Goal: Task Accomplishment & Management: Complete application form

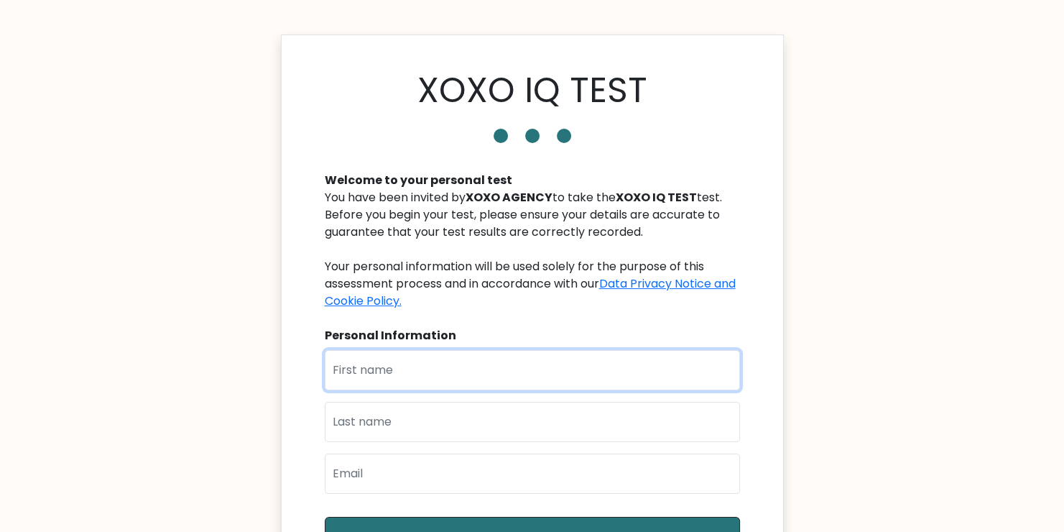
click at [462, 354] on input "text" at bounding box center [532, 370] width 415 height 40
type input "[PERSON_NAME]"
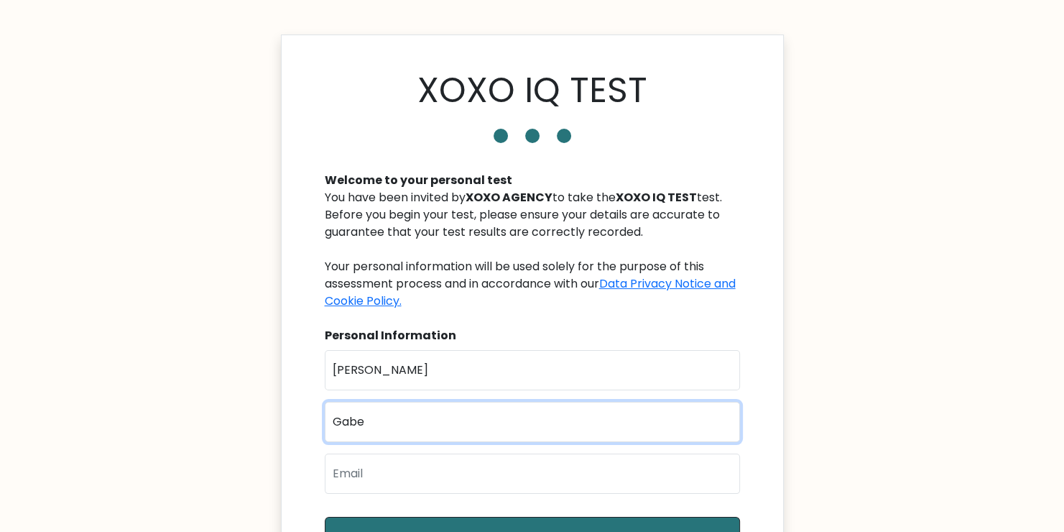
type input "Gabe"
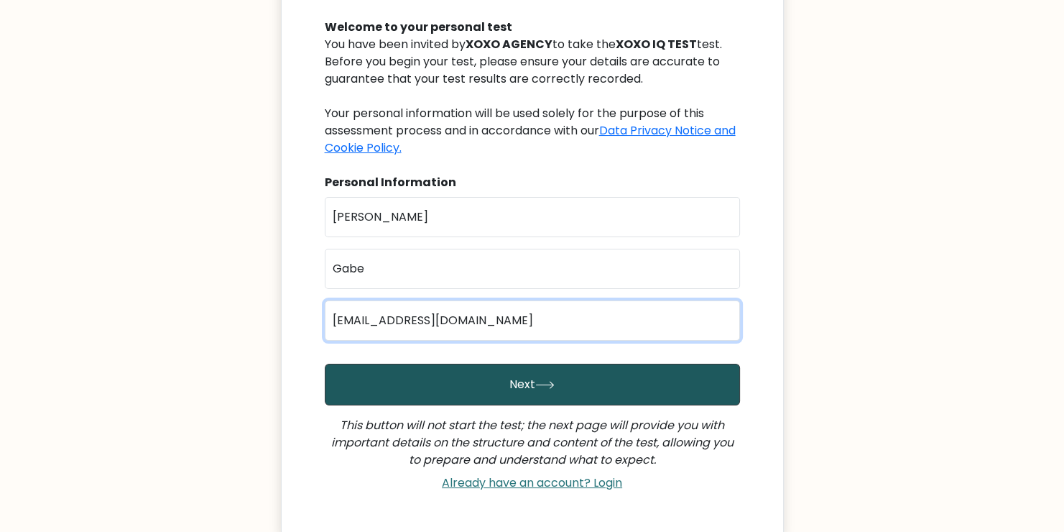
scroll to position [216, 0]
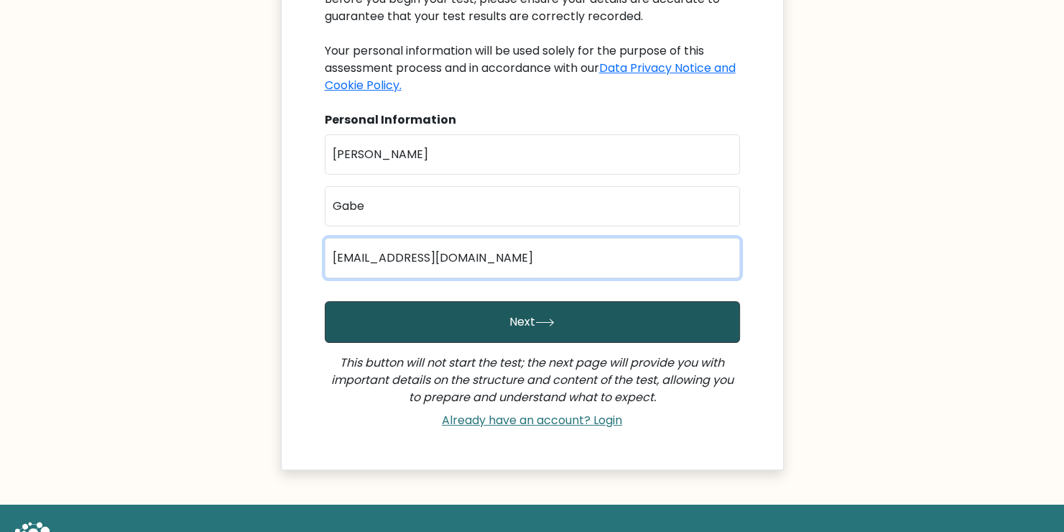
type input "[EMAIL_ADDRESS][DOMAIN_NAME]"
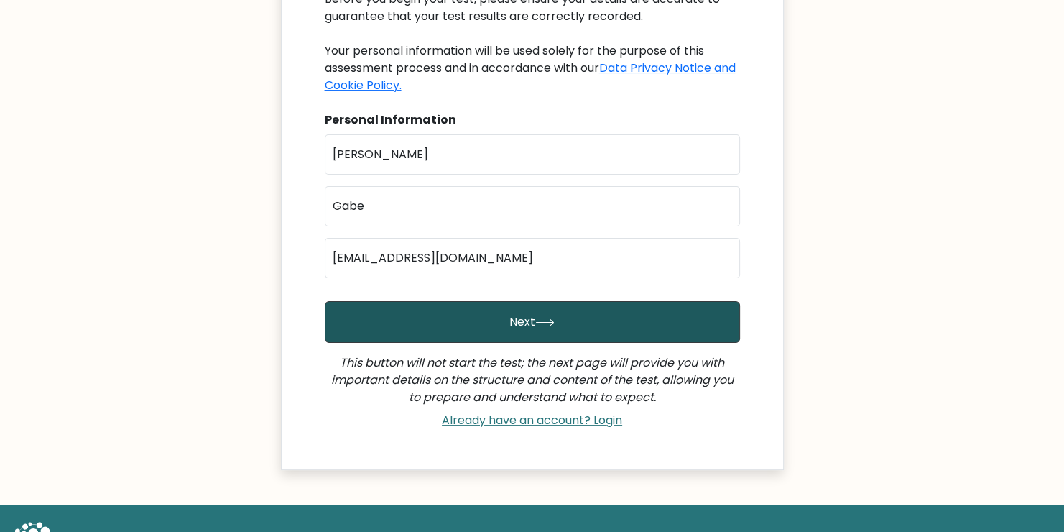
click at [559, 325] on button "Next" at bounding box center [532, 322] width 415 height 42
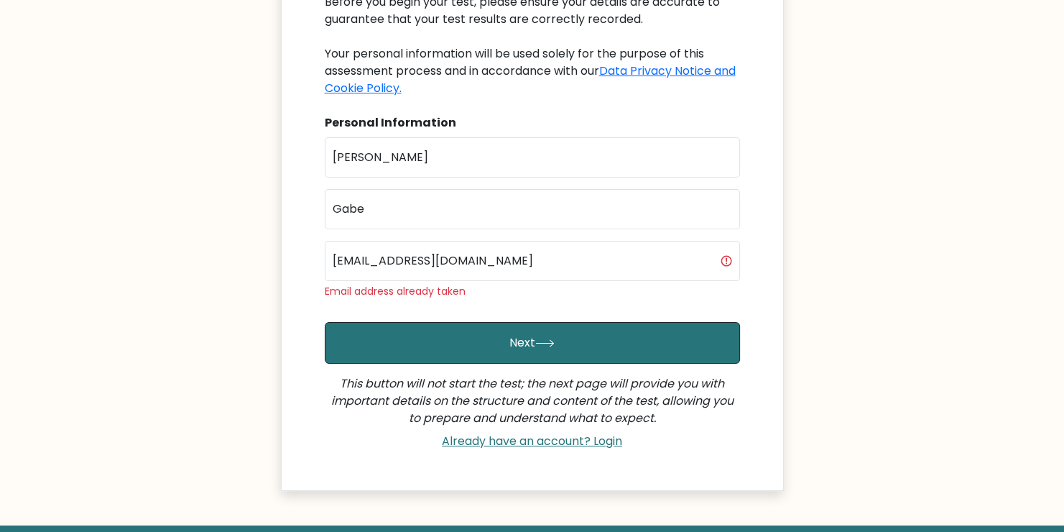
scroll to position [293, 0]
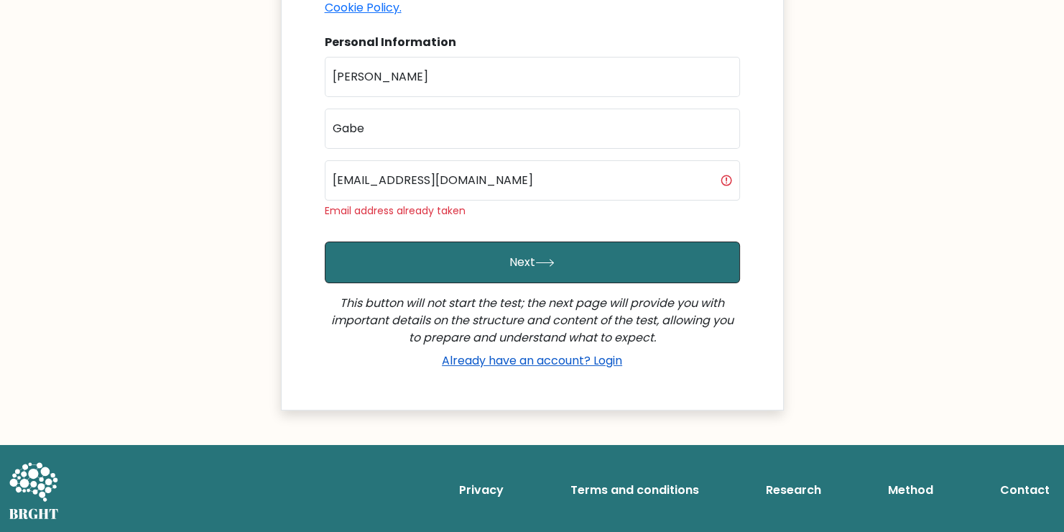
click at [564, 361] on link "Already have an account? Login" at bounding box center [532, 360] width 192 height 17
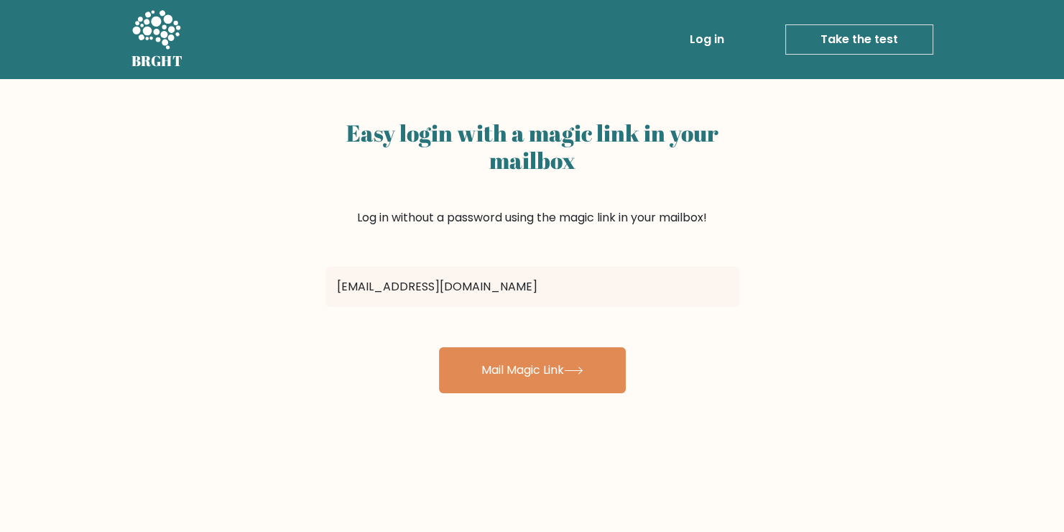
type input "[EMAIL_ADDRESS][DOMAIN_NAME]"
click at [439, 347] on button "Mail Magic Link" at bounding box center [532, 370] width 187 height 46
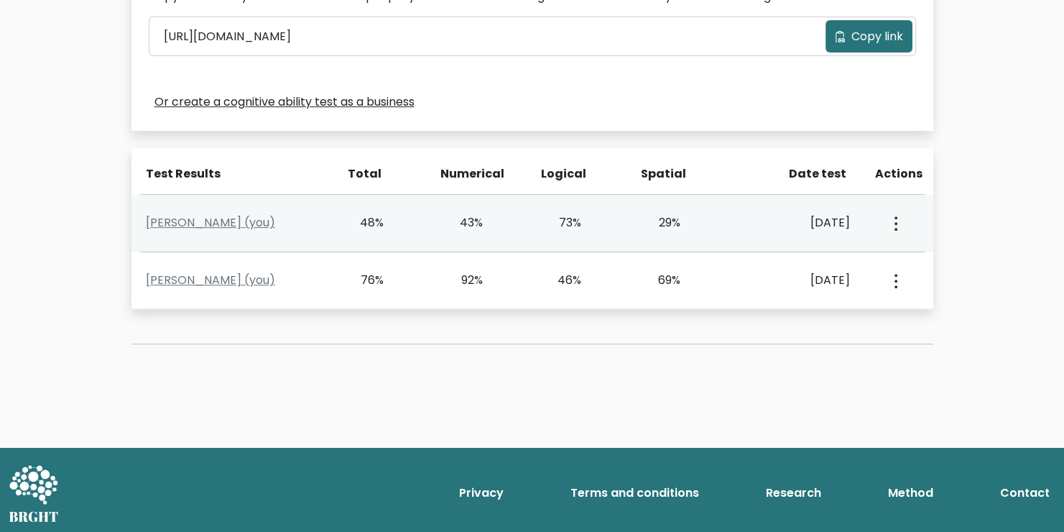
scroll to position [506, 0]
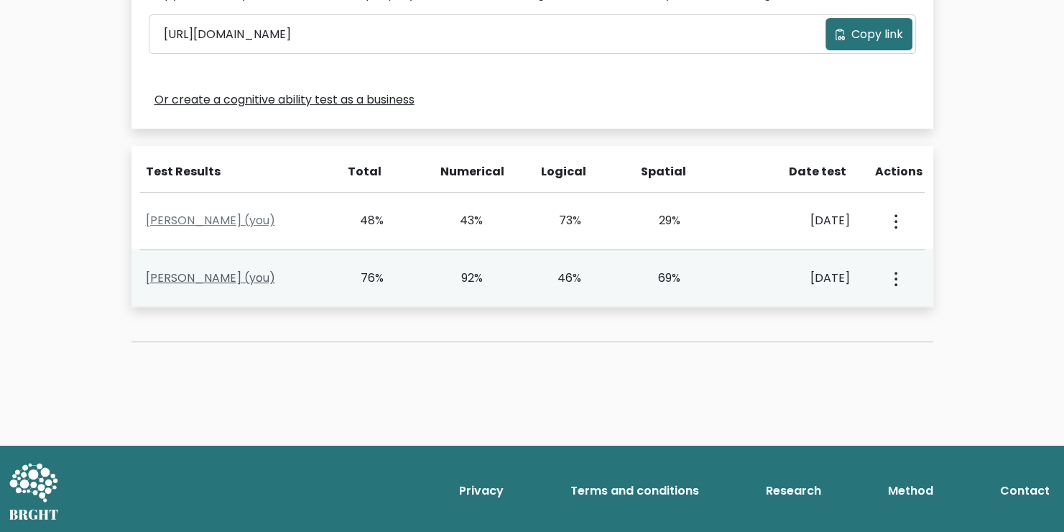
click at [235, 277] on link "[PERSON_NAME] (you)" at bounding box center [210, 278] width 129 height 17
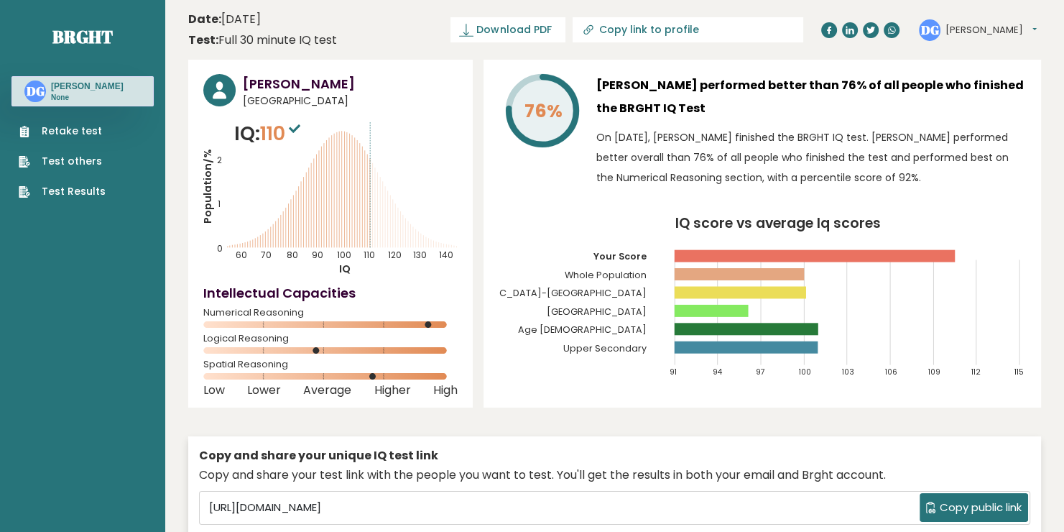
click at [73, 134] on link "Retake test" at bounding box center [62, 131] width 87 height 15
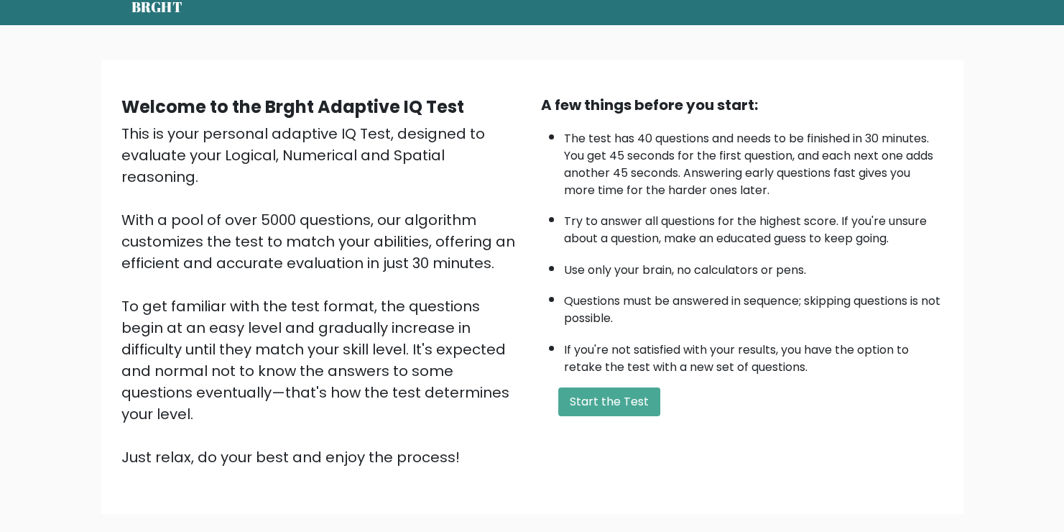
scroll to position [126, 0]
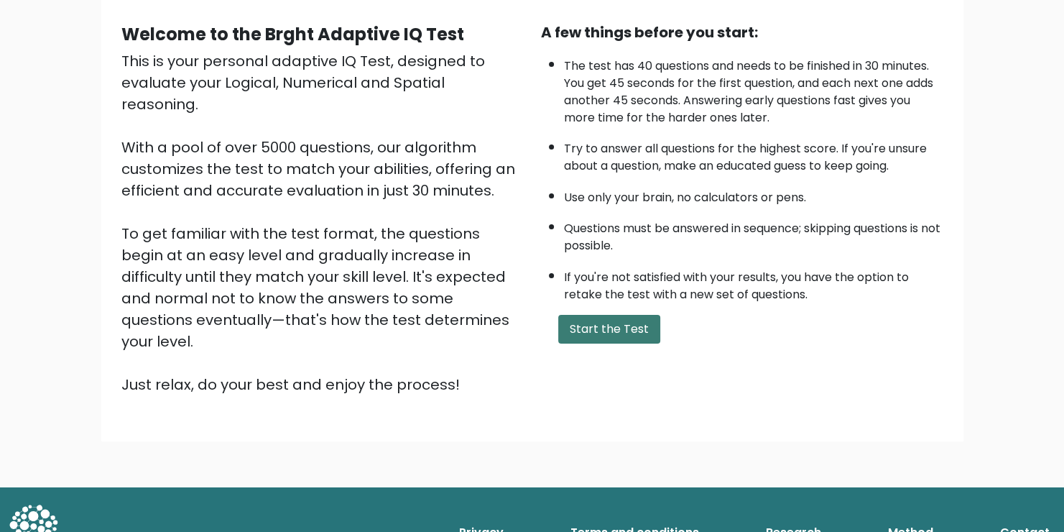
click at [593, 329] on button "Start the Test" at bounding box center [609, 329] width 102 height 29
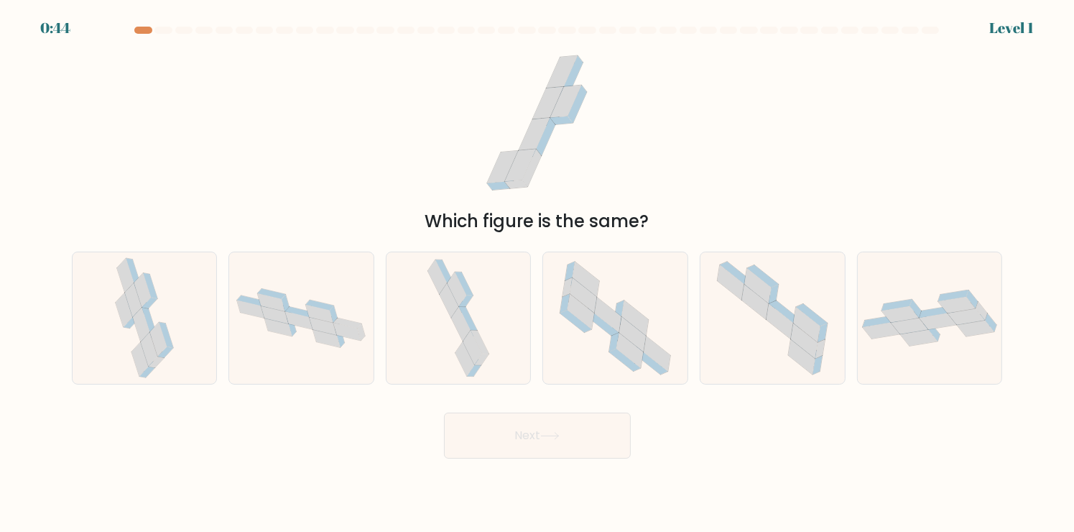
click at [911, 341] on icon at bounding box center [918, 338] width 37 height 17
click at [538, 273] on input "f." at bounding box center [538, 269] width 1 height 7
radio input "true"
click at [469, 321] on icon at bounding box center [468, 319] width 18 height 24
click at [538, 273] on input "c." at bounding box center [538, 269] width 1 height 7
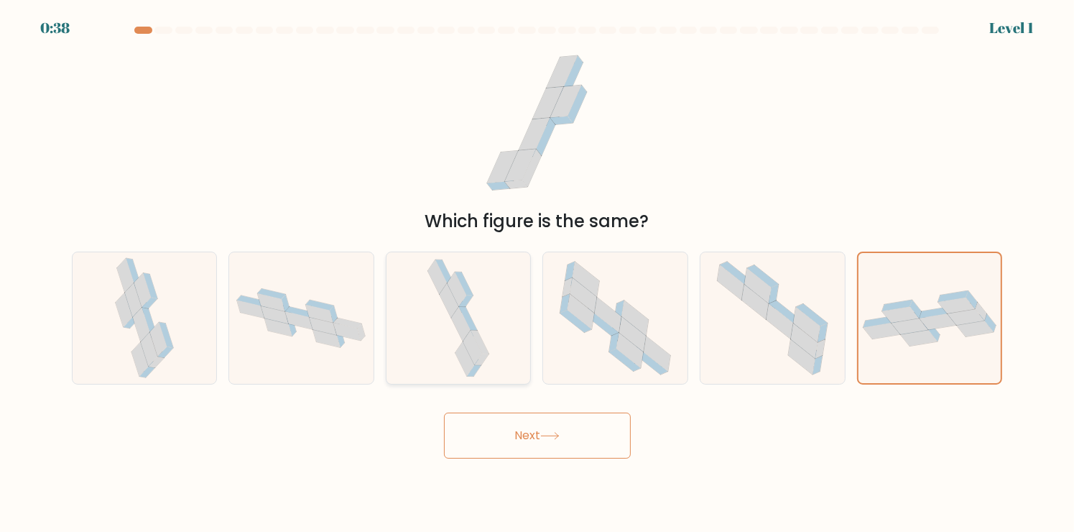
radio input "true"
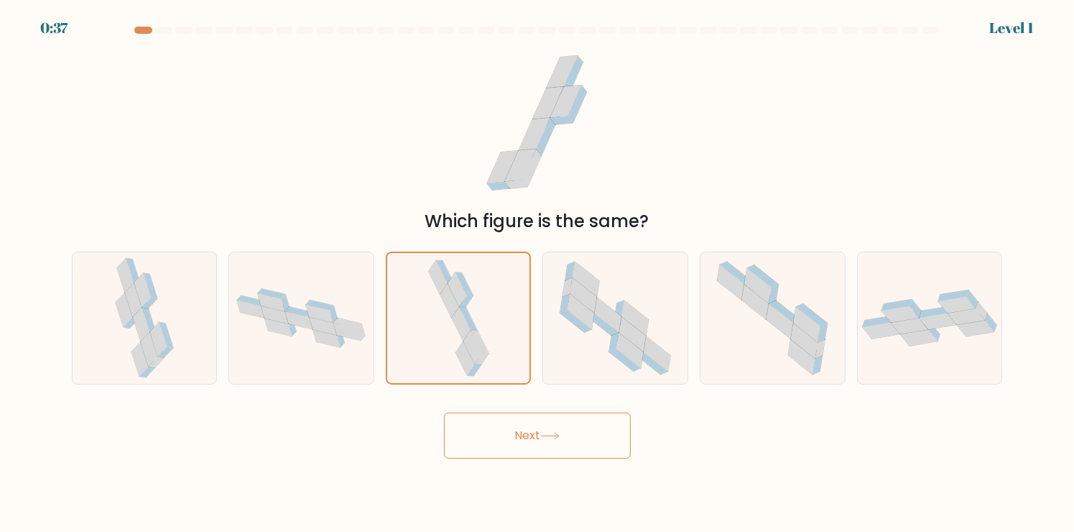
click at [529, 440] on button "Next" at bounding box center [537, 436] width 187 height 46
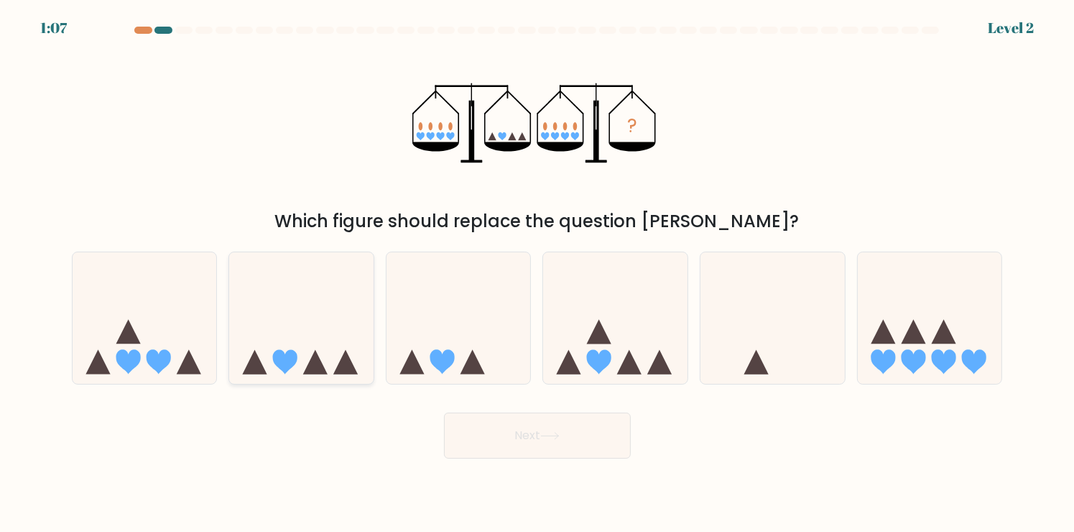
click at [313, 355] on icon at bounding box center [301, 318] width 144 height 119
click at [538, 273] on input "b." at bounding box center [538, 269] width 1 height 7
radio input "true"
click at [536, 436] on button "Next" at bounding box center [537, 436] width 187 height 46
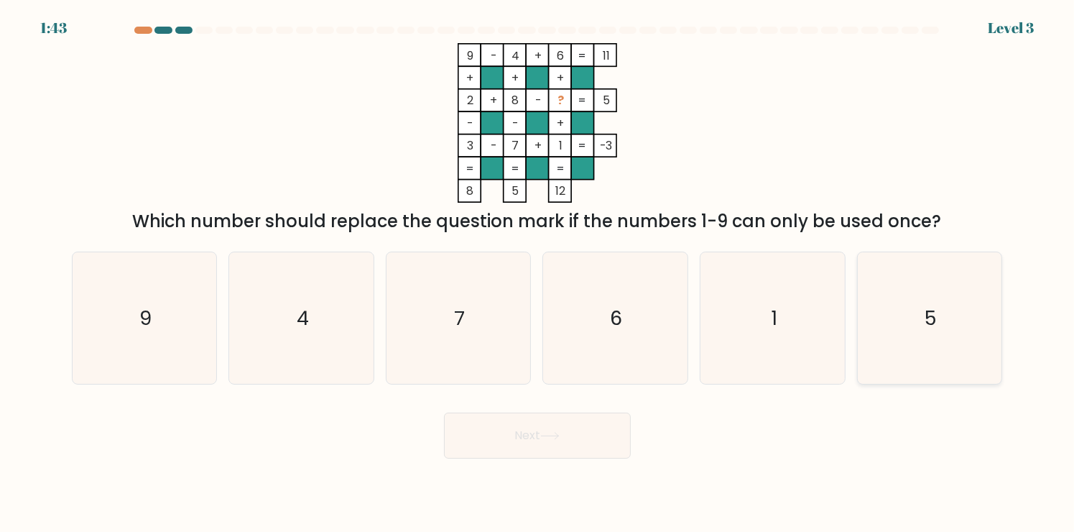
click at [927, 345] on icon "5" at bounding box center [930, 318] width 132 height 132
click at [538, 273] on input "f. 5" at bounding box center [538, 269] width 1 height 7
radio input "true"
click at [551, 437] on icon at bounding box center [549, 436] width 19 height 8
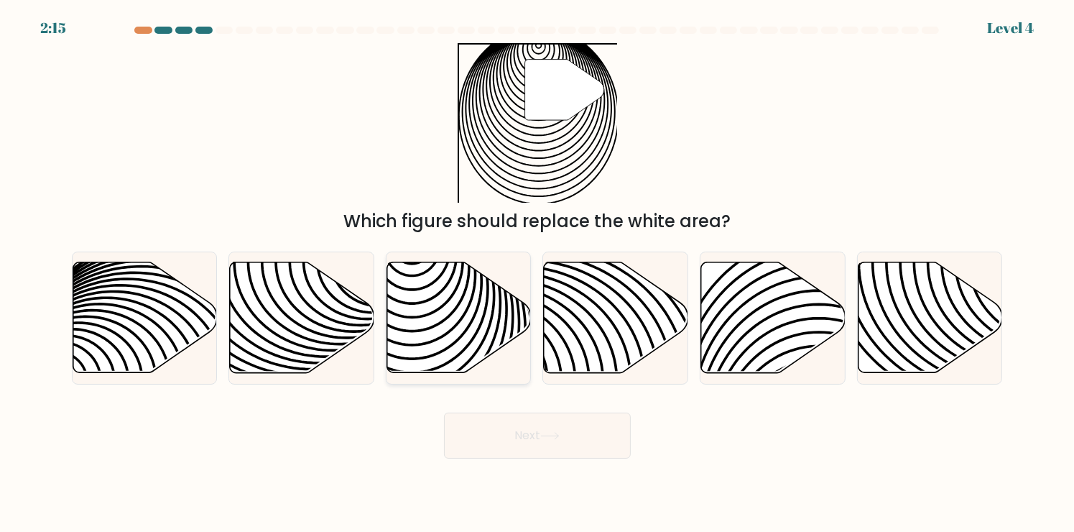
click at [436, 342] on icon at bounding box center [459, 317] width 144 height 111
click at [538, 273] on input "c." at bounding box center [538, 269] width 1 height 7
radio input "true"
click at [553, 446] on button "Next" at bounding box center [537, 436] width 187 height 46
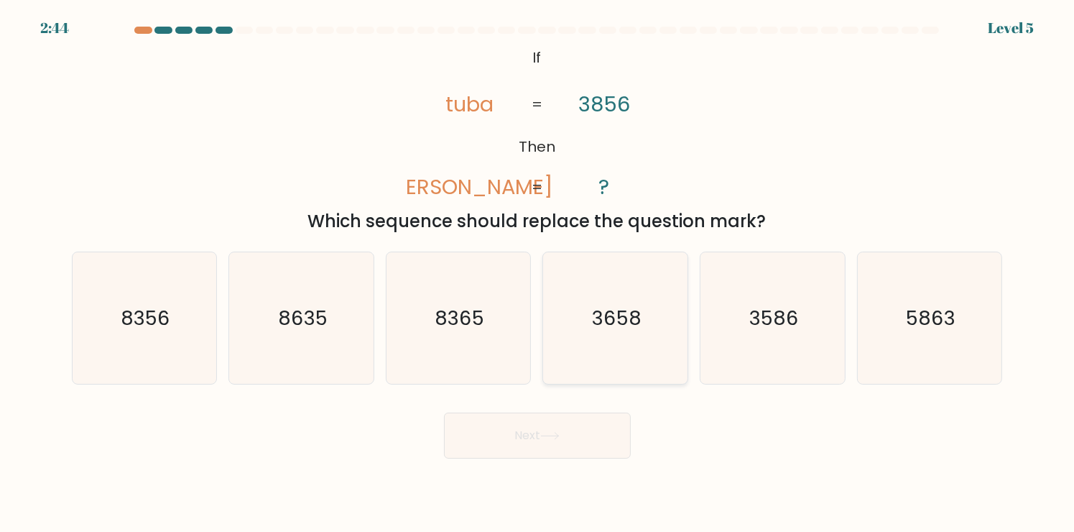
click at [648, 358] on icon "3658" at bounding box center [616, 318] width 132 height 132
click at [538, 273] on input "d. 3658" at bounding box center [538, 269] width 1 height 7
radio input "true"
click at [554, 435] on icon at bounding box center [549, 436] width 19 height 8
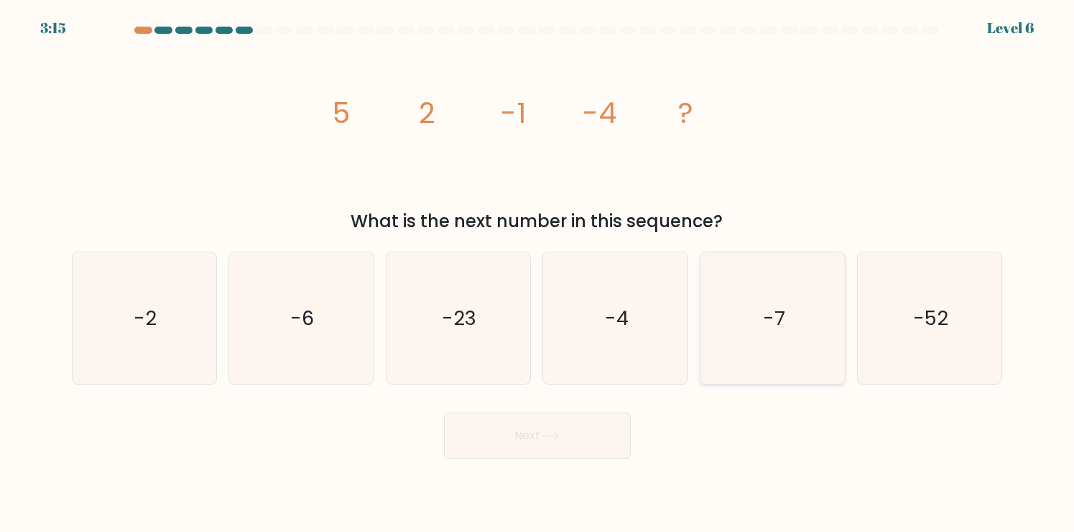
click at [754, 338] on icon "-7" at bounding box center [773, 318] width 132 height 132
click at [538, 273] on input "e. -7" at bounding box center [538, 269] width 1 height 7
radio input "true"
click at [575, 439] on button "Next" at bounding box center [537, 436] width 187 height 46
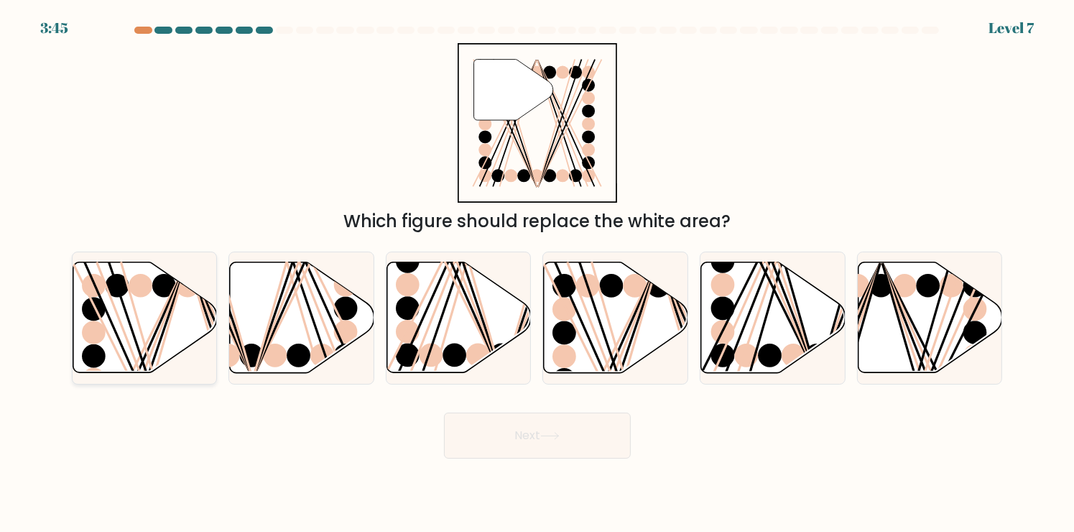
click at [143, 338] on line at bounding box center [154, 378] width 67 height 233
click at [538, 273] on input "a." at bounding box center [538, 269] width 1 height 7
radio input "true"
click at [537, 430] on button "Next" at bounding box center [537, 436] width 187 height 46
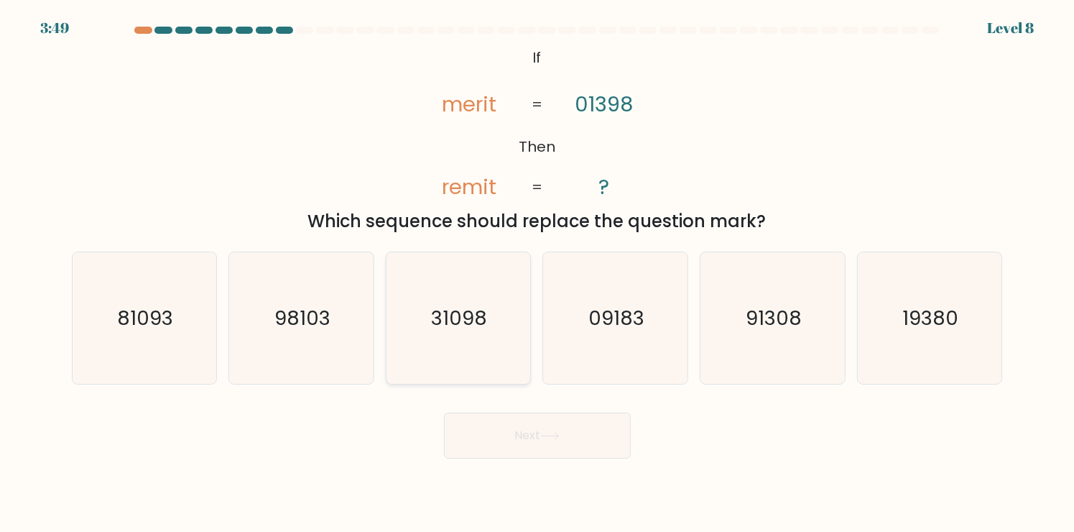
click at [480, 352] on icon "31098" at bounding box center [458, 318] width 132 height 132
click at [538, 273] on input "c. 31098" at bounding box center [538, 269] width 1 height 7
radio input "true"
click at [534, 446] on button "Next" at bounding box center [537, 436] width 187 height 46
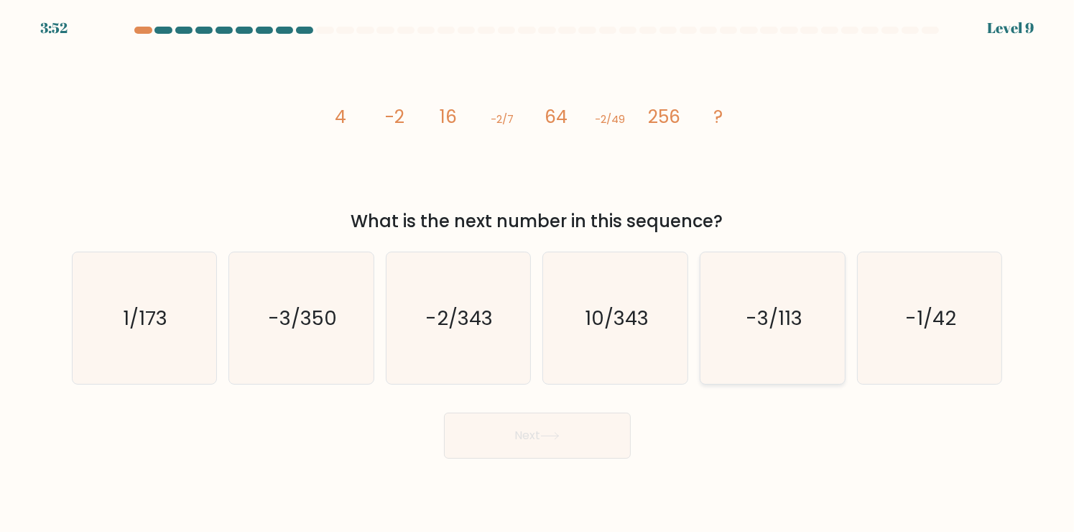
click at [748, 336] on icon "-3/113" at bounding box center [773, 318] width 132 height 132
click at [538, 273] on input "e. -3/113" at bounding box center [538, 269] width 1 height 7
radio input "true"
click at [490, 336] on icon "-2/343" at bounding box center [458, 318] width 132 height 132
click at [538, 273] on input "c. -2/343" at bounding box center [538, 269] width 1 height 7
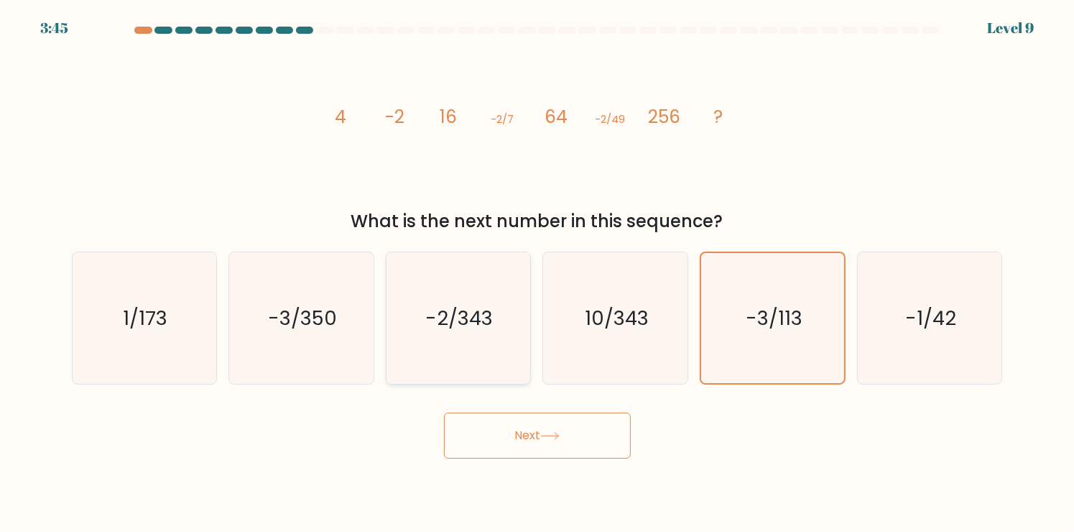
radio input "true"
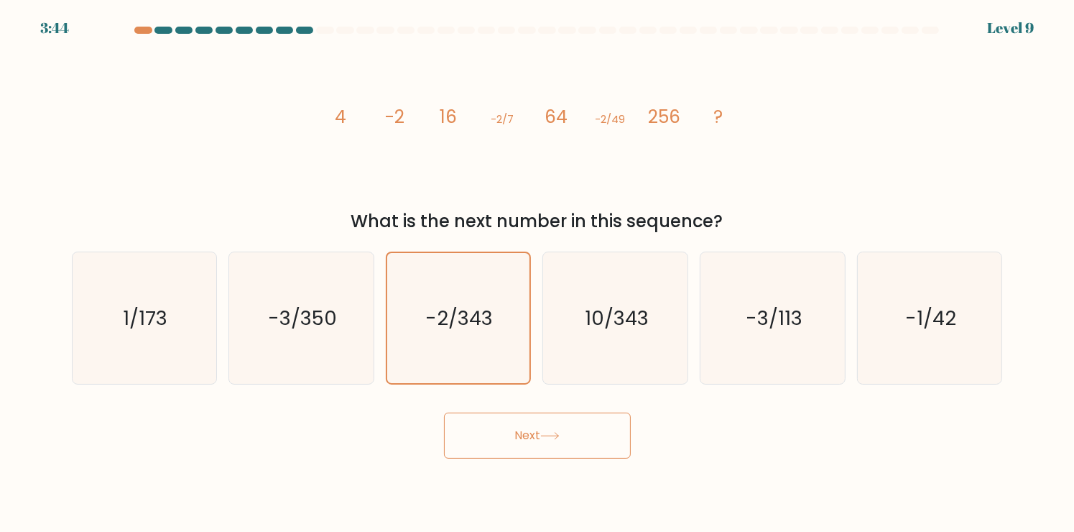
click at [569, 443] on button "Next" at bounding box center [537, 436] width 187 height 46
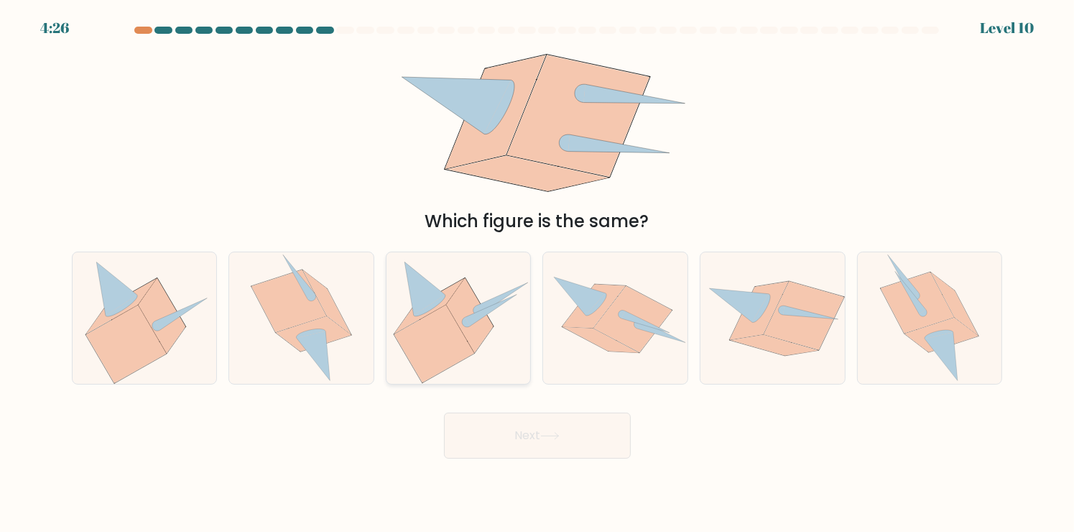
click at [453, 341] on icon at bounding box center [435, 344] width 80 height 78
click at [538, 273] on input "c." at bounding box center [538, 269] width 1 height 7
radio input "true"
click at [530, 445] on button "Next" at bounding box center [537, 436] width 187 height 46
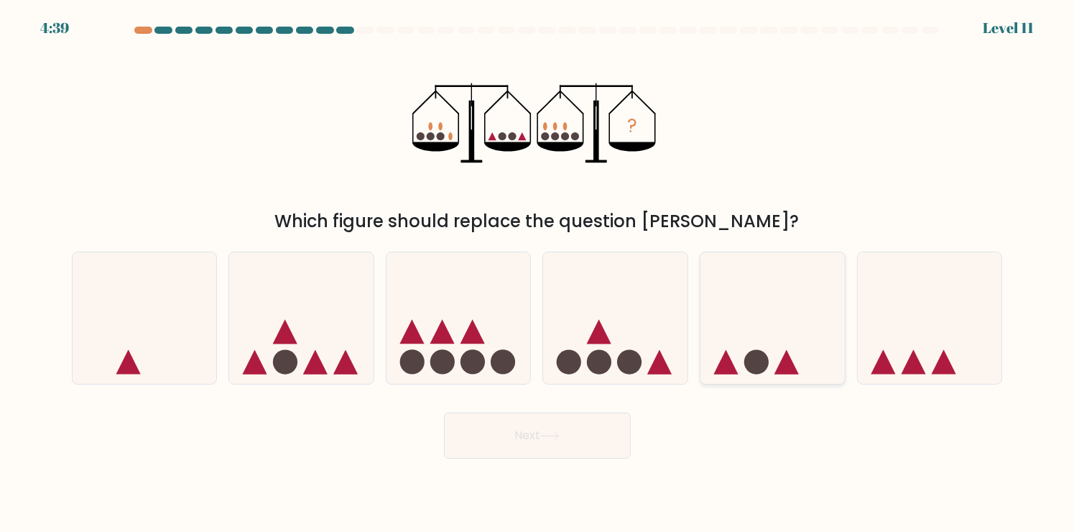
click at [754, 360] on circle at bounding box center [757, 361] width 24 height 24
click at [538, 273] on input "e." at bounding box center [538, 269] width 1 height 7
radio input "true"
click at [538, 451] on button "Next" at bounding box center [537, 436] width 187 height 46
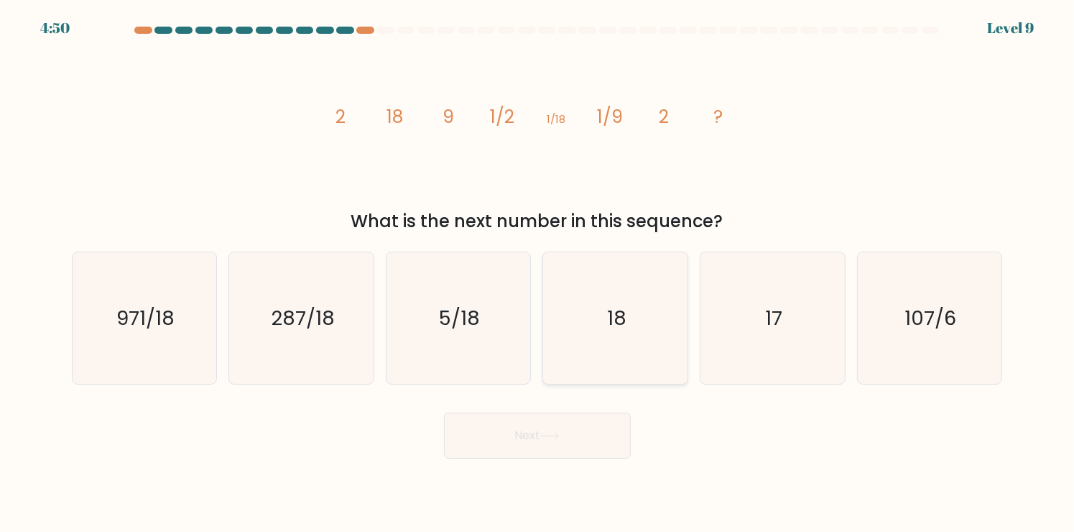
click at [663, 326] on icon "18" at bounding box center [616, 318] width 132 height 132
click at [538, 273] on input "d. 18" at bounding box center [538, 269] width 1 height 7
radio input "true"
click at [573, 439] on button "Next" at bounding box center [537, 436] width 187 height 46
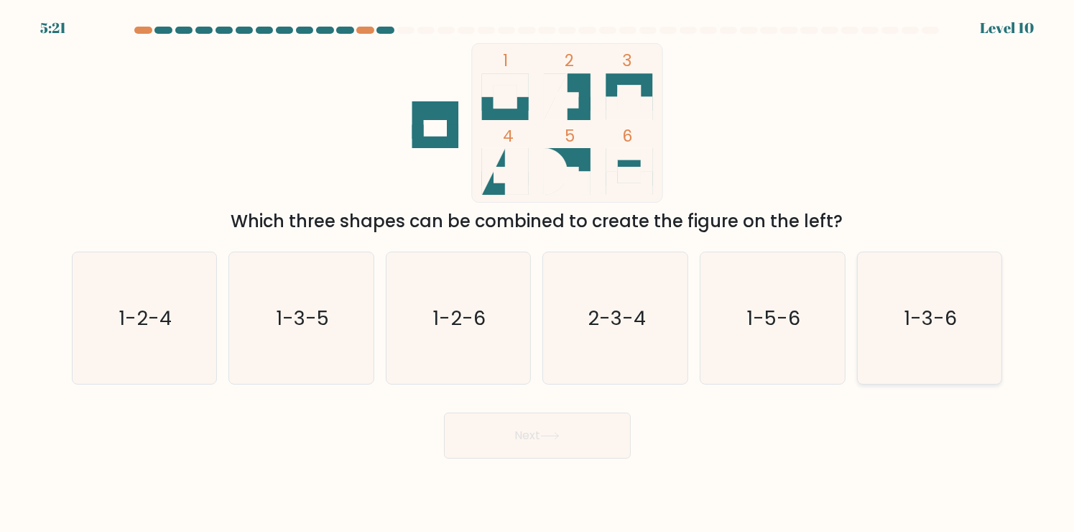
click at [926, 329] on text "1-3-6" at bounding box center [931, 318] width 54 height 28
click at [538, 273] on input "f. 1-3-6" at bounding box center [538, 269] width 1 height 7
radio input "true"
click at [530, 448] on button "Next" at bounding box center [537, 436] width 187 height 46
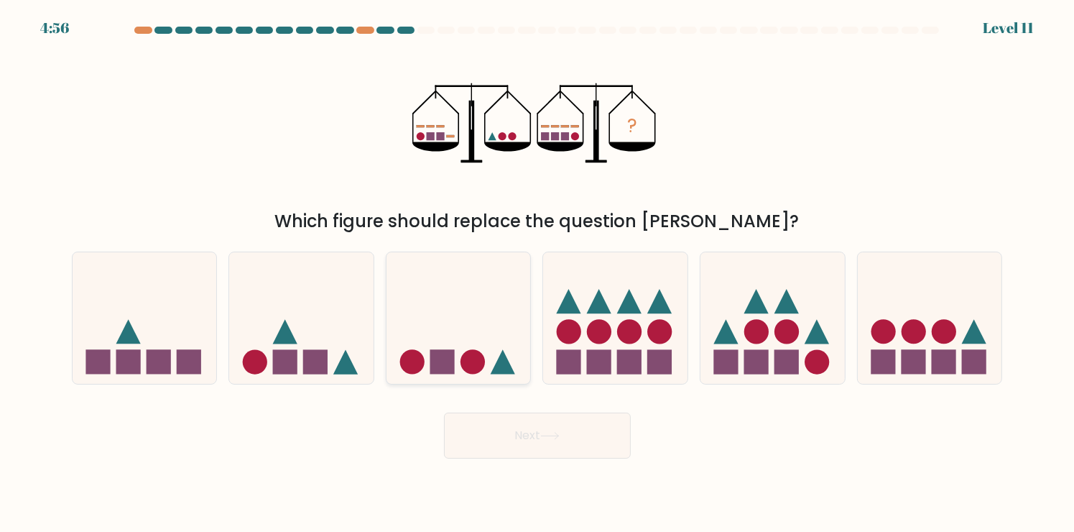
click at [485, 368] on icon at bounding box center [459, 318] width 144 height 119
click at [538, 273] on input "c." at bounding box center [538, 269] width 1 height 7
radio input "true"
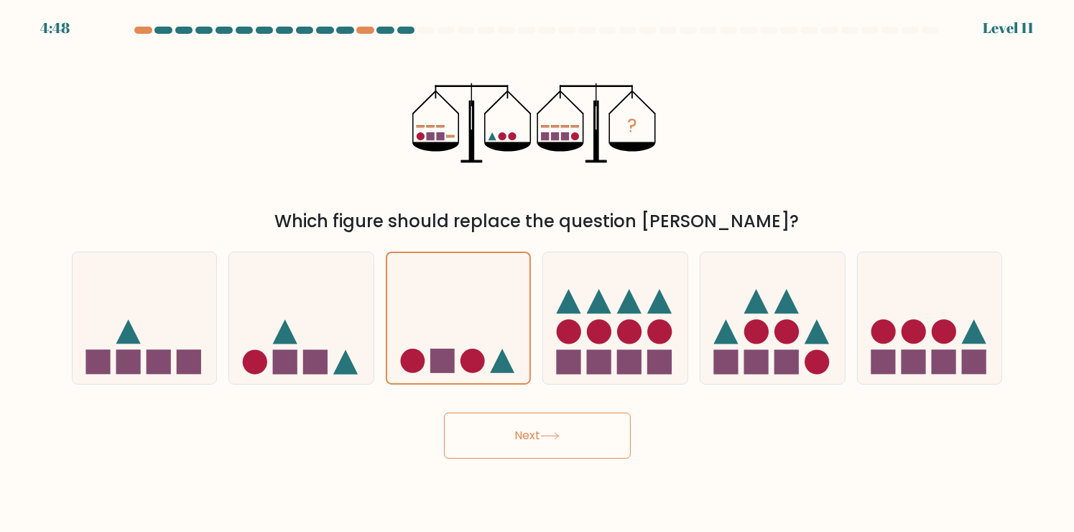
click at [537, 439] on button "Next" at bounding box center [537, 436] width 187 height 46
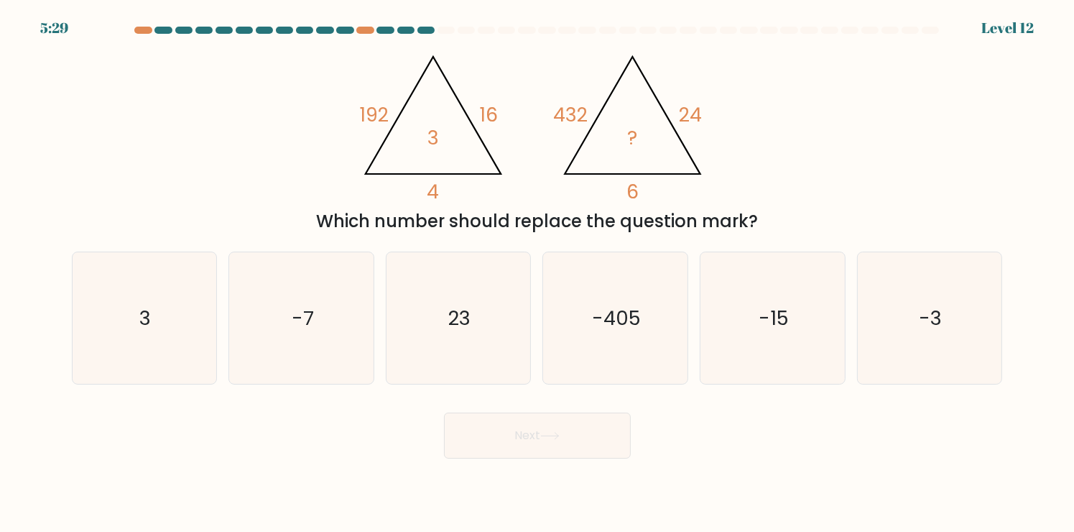
click at [331, 431] on div "Next" at bounding box center [537, 430] width 949 height 57
click at [323, 426] on div "Next" at bounding box center [537, 430] width 949 height 57
click at [156, 336] on icon "3" at bounding box center [144, 318] width 132 height 132
click at [538, 273] on input "a. 3" at bounding box center [538, 269] width 1 height 7
radio input "true"
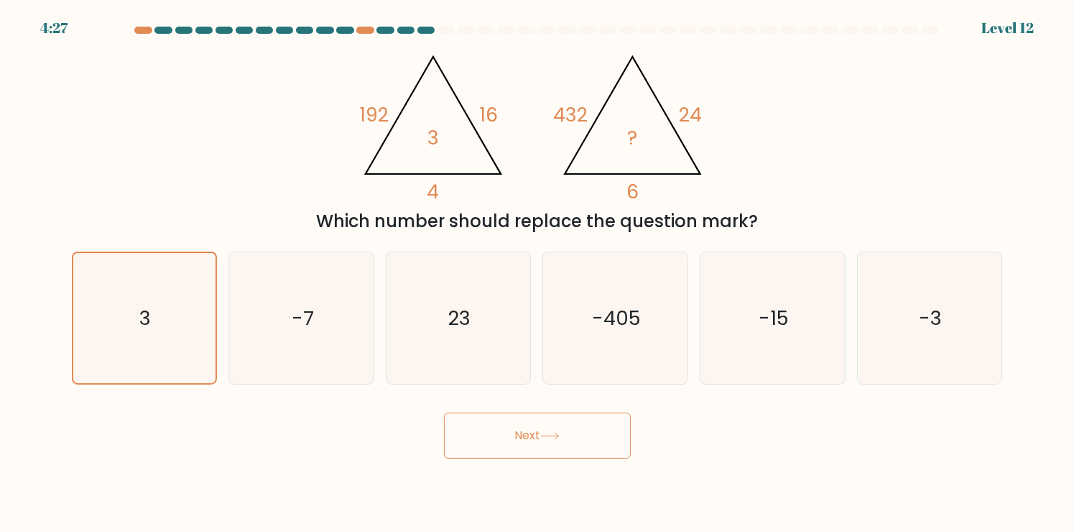
click at [574, 437] on button "Next" at bounding box center [537, 436] width 187 height 46
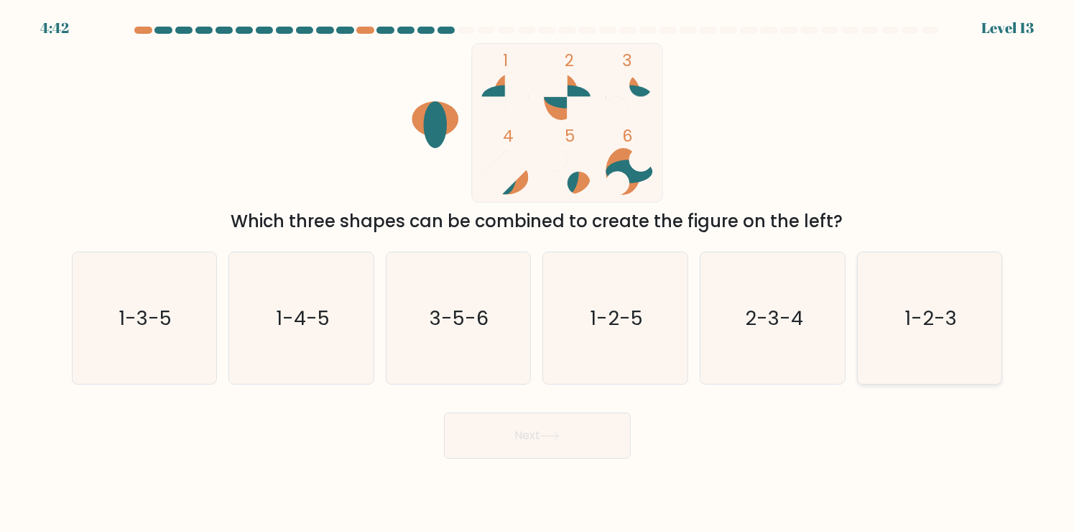
click at [939, 343] on icon "1-2-3" at bounding box center [930, 318] width 132 height 132
click at [538, 273] on input "f. 1-2-3" at bounding box center [538, 269] width 1 height 7
radio input "true"
click at [543, 438] on button "Next" at bounding box center [537, 436] width 187 height 46
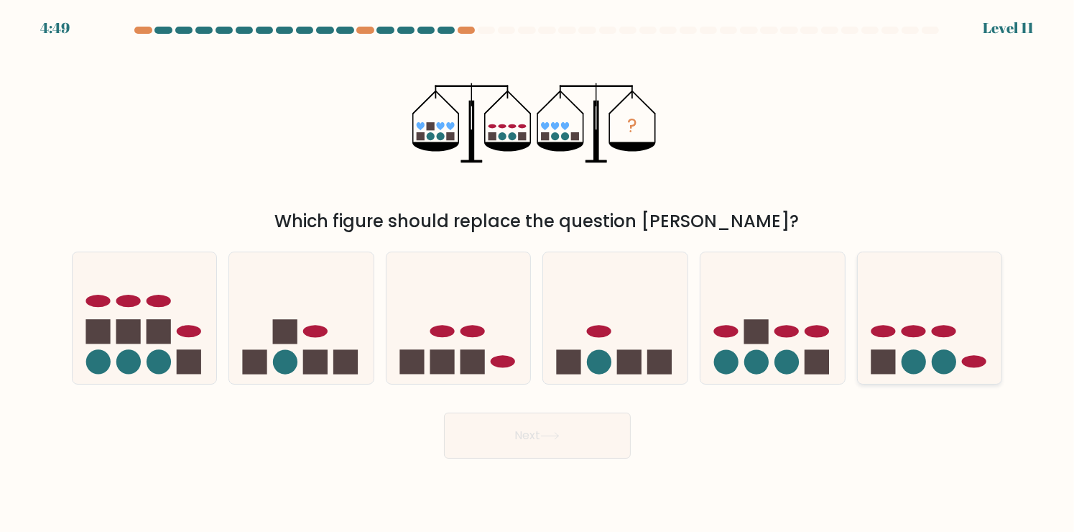
click at [879, 358] on rect at bounding box center [883, 361] width 24 height 24
click at [538, 273] on input "f." at bounding box center [538, 269] width 1 height 7
radio input "true"
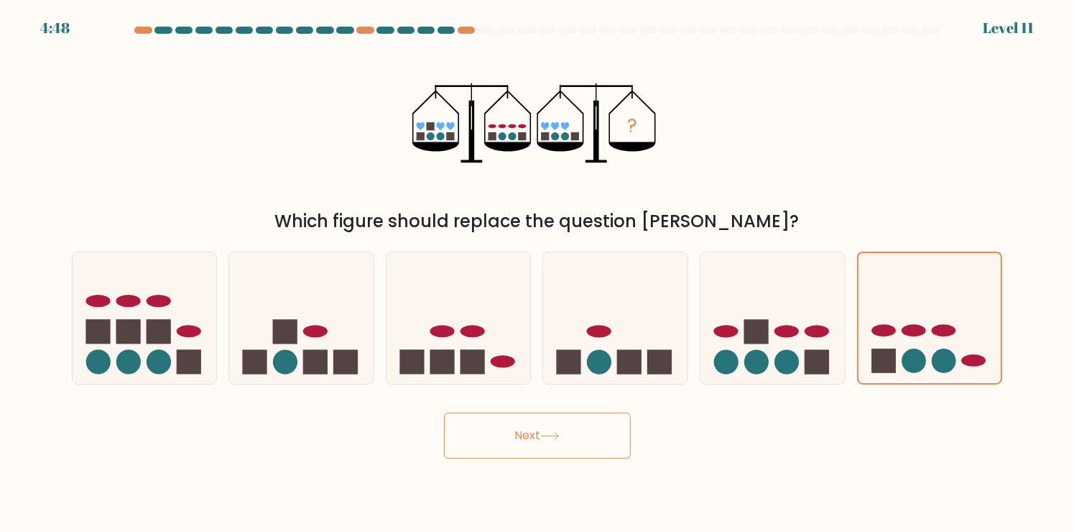
click at [543, 447] on button "Next" at bounding box center [537, 436] width 187 height 46
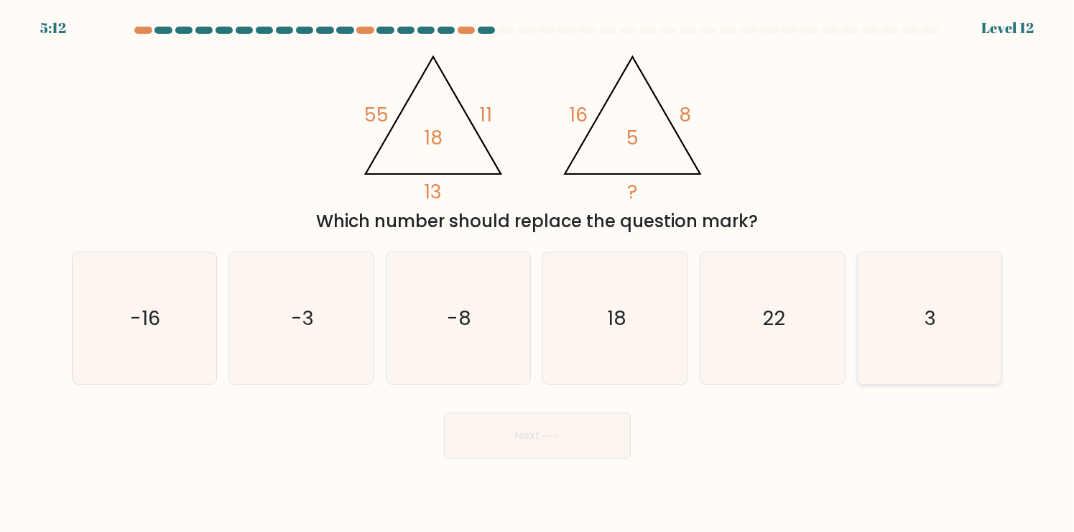
click at [914, 322] on icon "3" at bounding box center [930, 318] width 132 height 132
click at [538, 273] on input "f. 3" at bounding box center [538, 269] width 1 height 7
radio input "true"
click at [516, 446] on button "Next" at bounding box center [537, 436] width 187 height 46
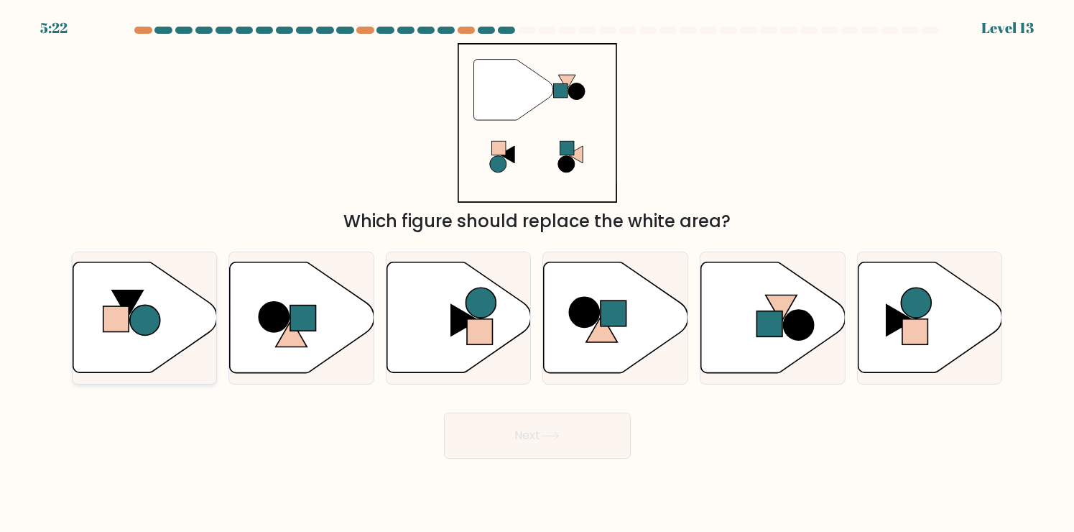
click at [158, 319] on circle at bounding box center [145, 320] width 30 height 30
click at [538, 273] on input "a." at bounding box center [538, 269] width 1 height 7
radio input "true"
click at [572, 438] on button "Next" at bounding box center [537, 436] width 187 height 46
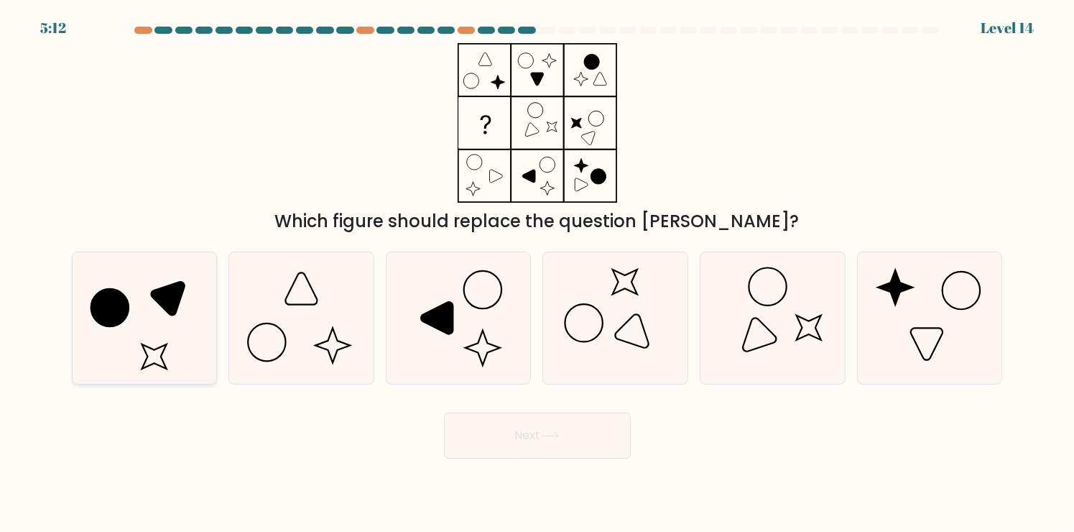
click at [152, 318] on icon at bounding box center [144, 318] width 132 height 132
click at [538, 273] on input "a." at bounding box center [538, 269] width 1 height 7
radio input "true"
click at [551, 440] on icon at bounding box center [549, 436] width 19 height 8
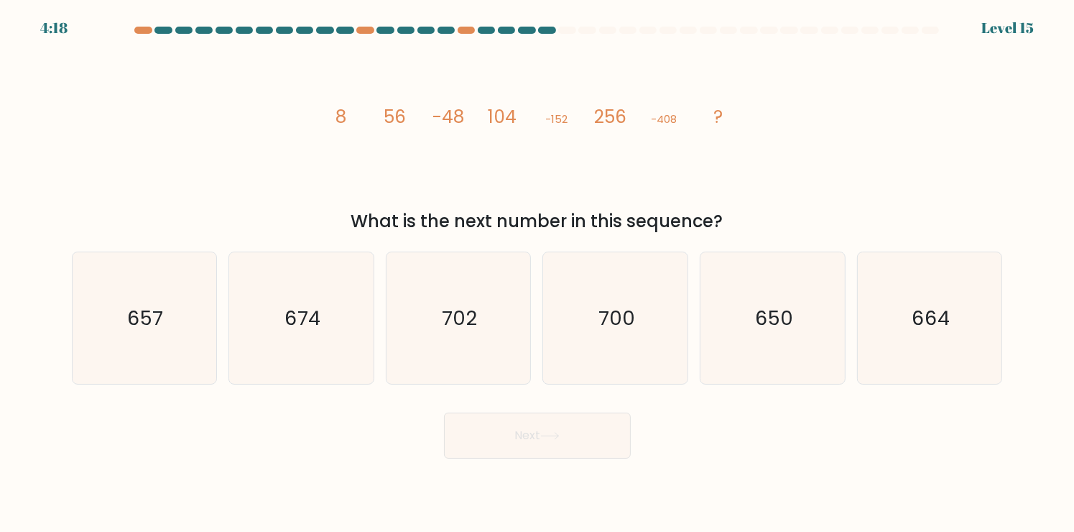
click at [630, 159] on icon "image/svg+xml 8 56 -48 104 -152 256 -408 ?" at bounding box center [537, 123] width 431 height 160
click at [952, 308] on icon "664" at bounding box center [930, 318] width 132 height 132
click at [538, 273] on input "f. 664" at bounding box center [538, 269] width 1 height 7
radio input "true"
click at [551, 433] on icon at bounding box center [549, 436] width 19 height 8
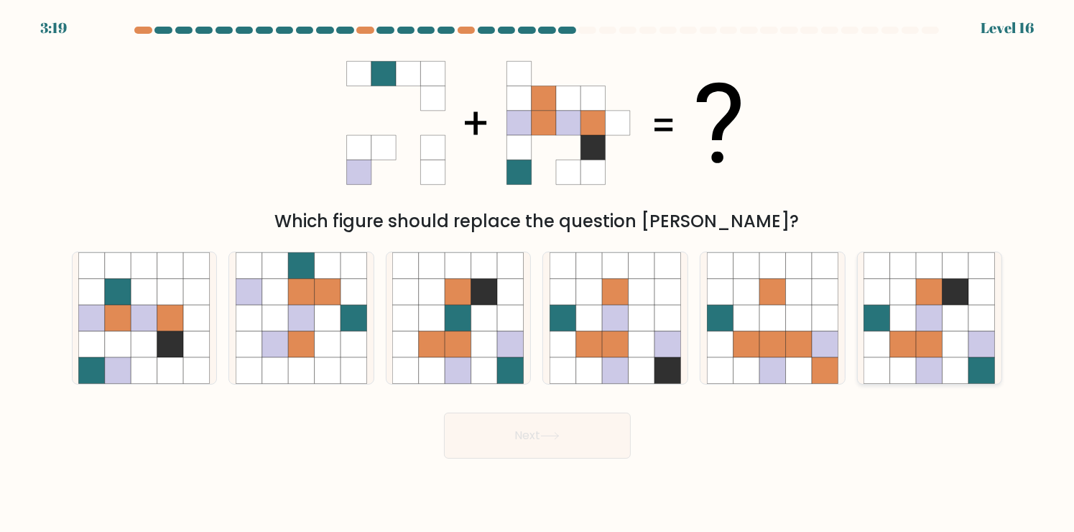
click at [929, 352] on icon at bounding box center [930, 344] width 27 height 27
click at [538, 273] on input "f." at bounding box center [538, 269] width 1 height 7
radio input "true"
click at [548, 443] on button "Next" at bounding box center [537, 436] width 187 height 46
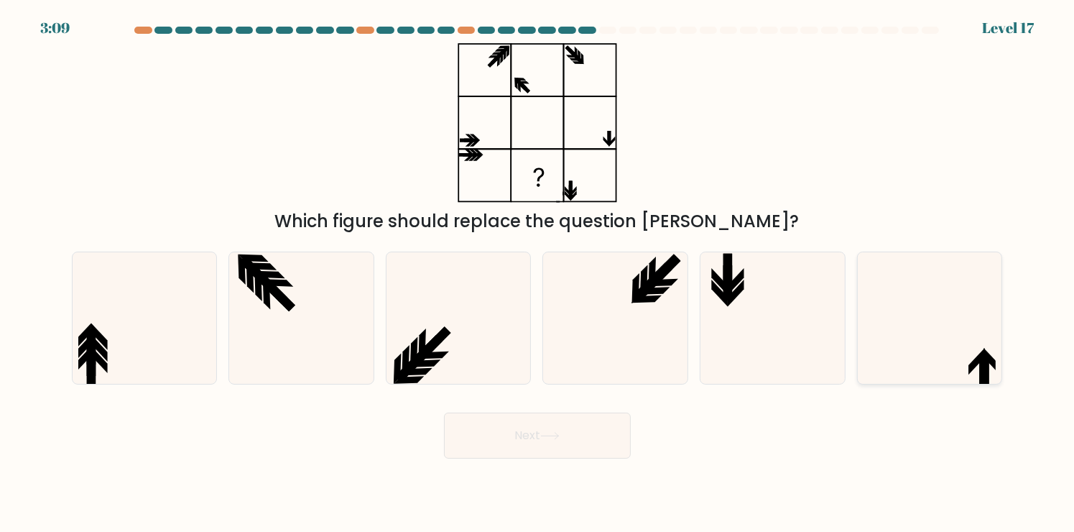
click at [970, 370] on icon at bounding box center [977, 361] width 17 height 27
click at [538, 273] on input "f." at bounding box center [538, 269] width 1 height 7
radio input "true"
click at [547, 436] on icon at bounding box center [549, 436] width 19 height 8
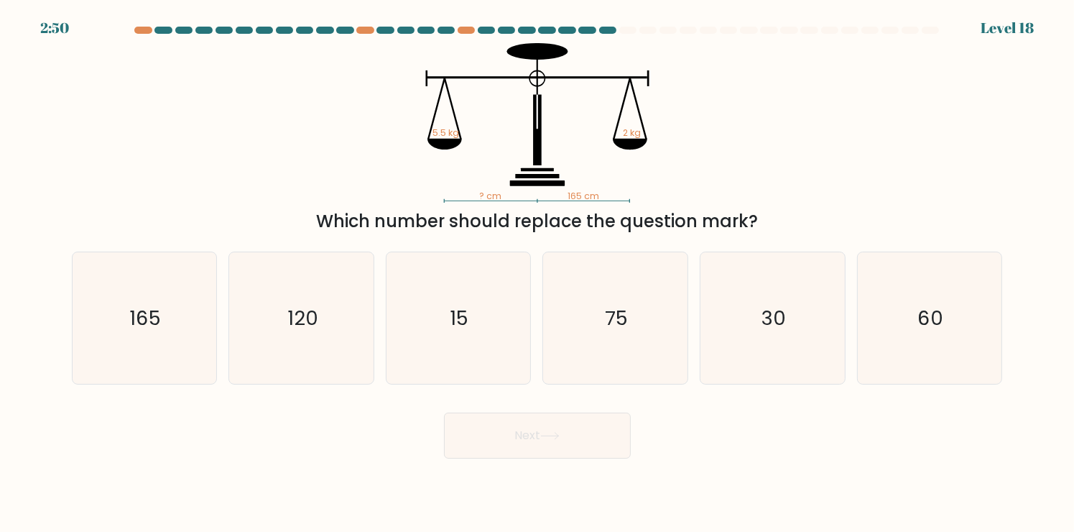
click at [332, 482] on body "2:50 Level 18" at bounding box center [537, 266] width 1074 height 532
click at [964, 298] on icon "60" at bounding box center [930, 318] width 132 height 132
click at [538, 273] on input "f. 60" at bounding box center [538, 269] width 1 height 7
radio input "true"
click at [298, 428] on div "Next" at bounding box center [537, 430] width 949 height 57
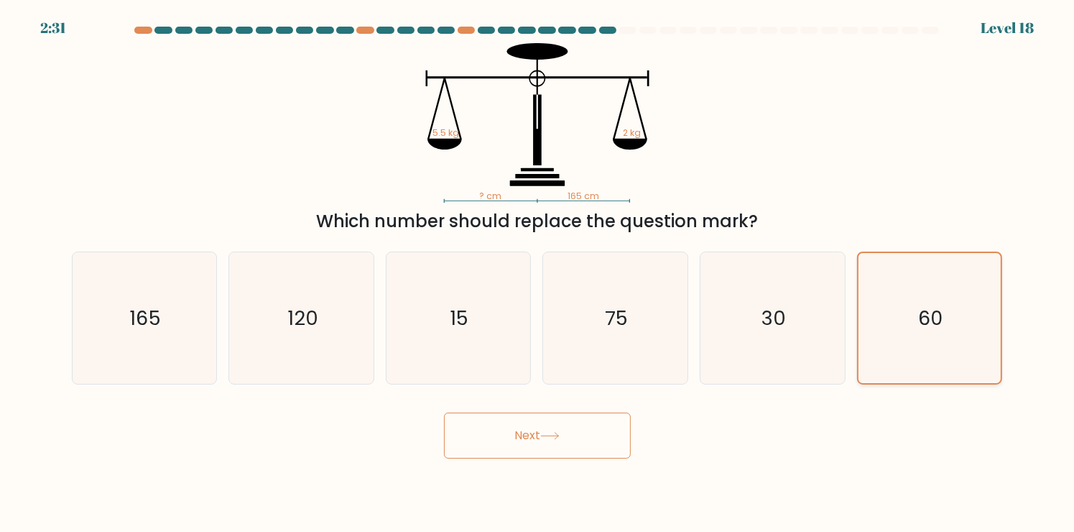
click at [902, 335] on icon "60" at bounding box center [930, 318] width 130 height 130
click at [538, 273] on input "f. 60" at bounding box center [538, 269] width 1 height 7
click at [531, 423] on button "Next" at bounding box center [537, 436] width 187 height 46
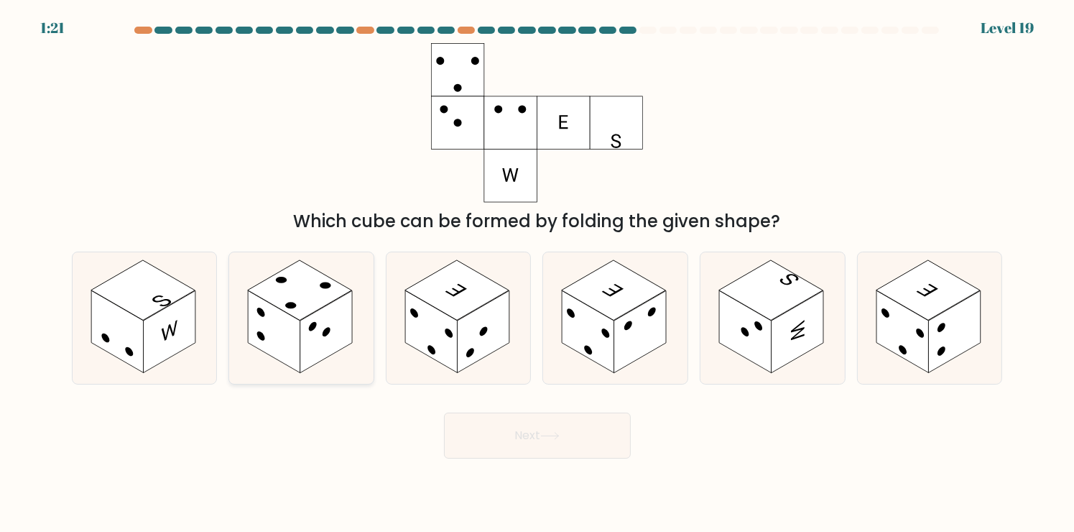
click at [292, 361] on rect at bounding box center [274, 331] width 52 height 83
click at [538, 273] on input "b." at bounding box center [538, 269] width 1 height 7
radio input "true"
click at [520, 447] on button "Next" at bounding box center [537, 436] width 187 height 46
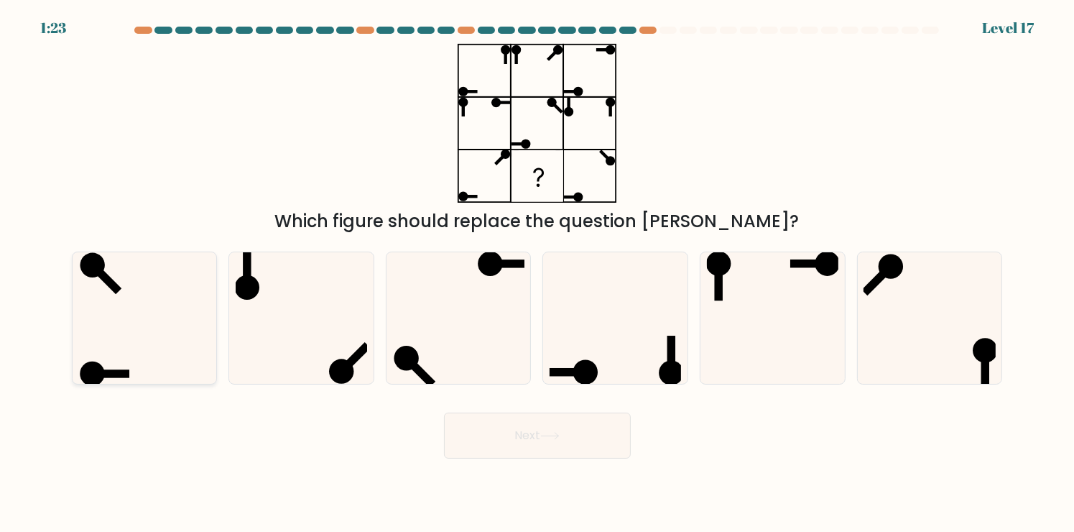
click at [189, 305] on icon at bounding box center [144, 318] width 132 height 132
click at [538, 273] on input "a." at bounding box center [538, 269] width 1 height 7
radio input "true"
click at [476, 419] on button "Next" at bounding box center [537, 436] width 187 height 46
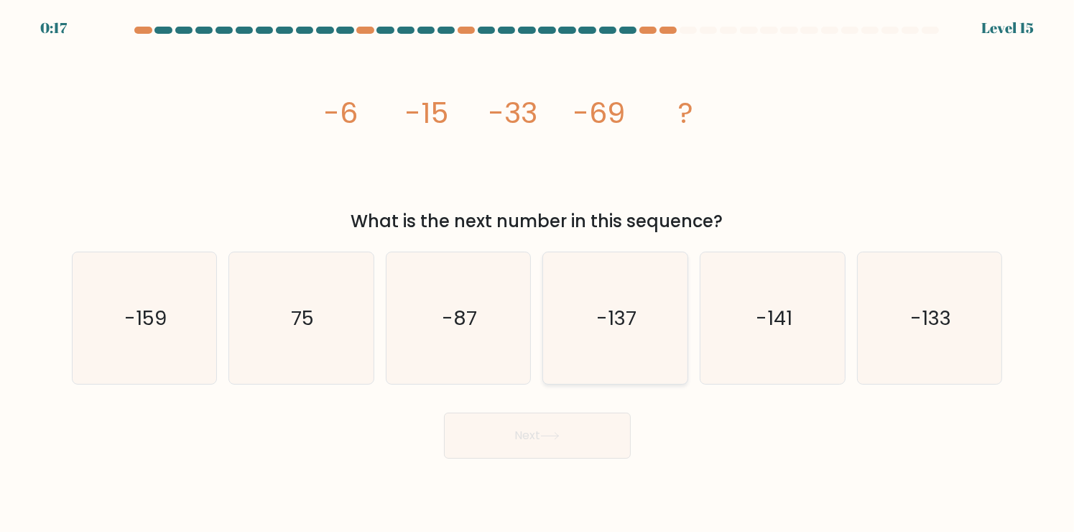
click at [604, 339] on icon "-137" at bounding box center [616, 318] width 132 height 132
click at [538, 273] on input "d. -137" at bounding box center [538, 269] width 1 height 7
radio input "true"
click at [594, 428] on button "Next" at bounding box center [537, 436] width 187 height 46
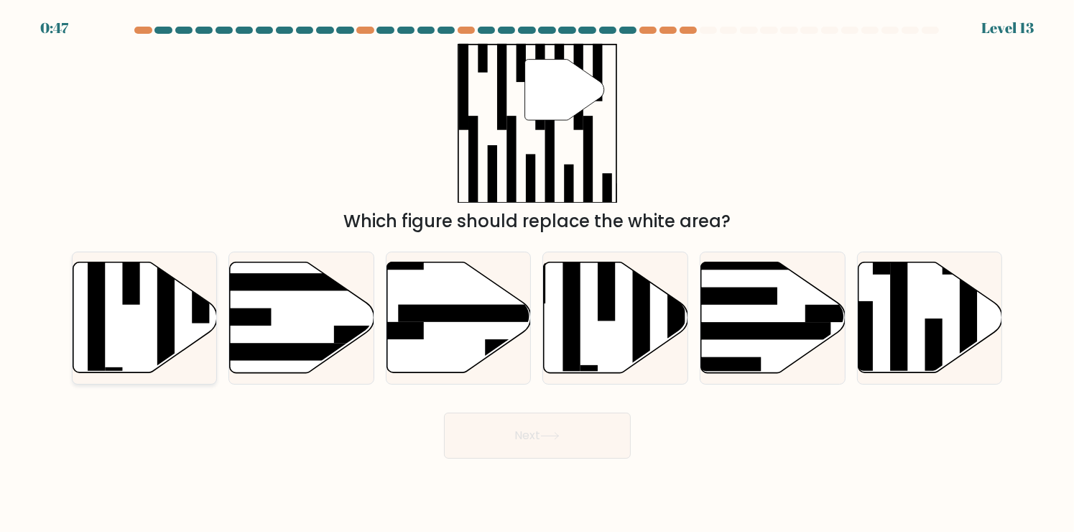
click at [137, 332] on icon at bounding box center [145, 317] width 144 height 111
click at [538, 273] on input "a." at bounding box center [538, 269] width 1 height 7
radio input "true"
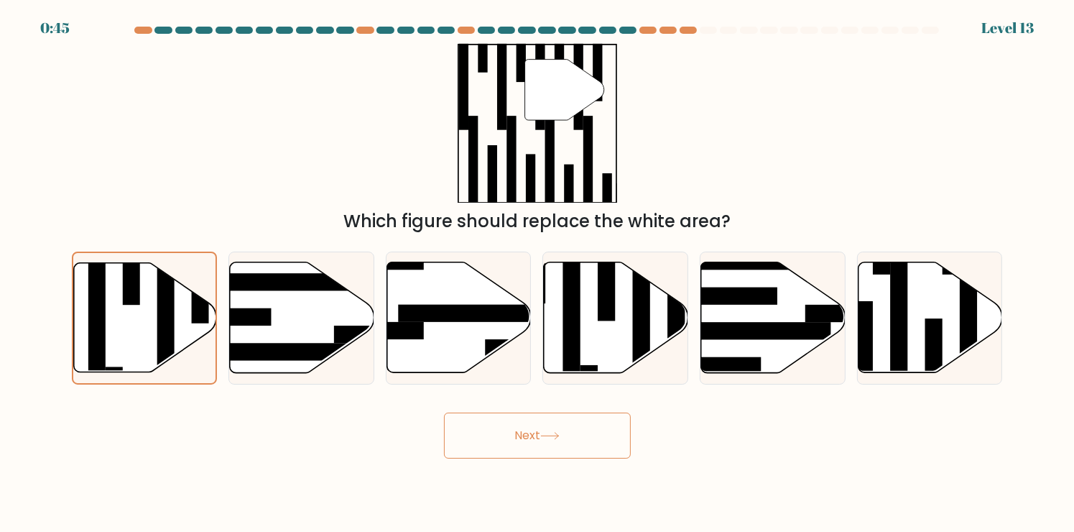
click at [587, 448] on button "Next" at bounding box center [537, 436] width 187 height 46
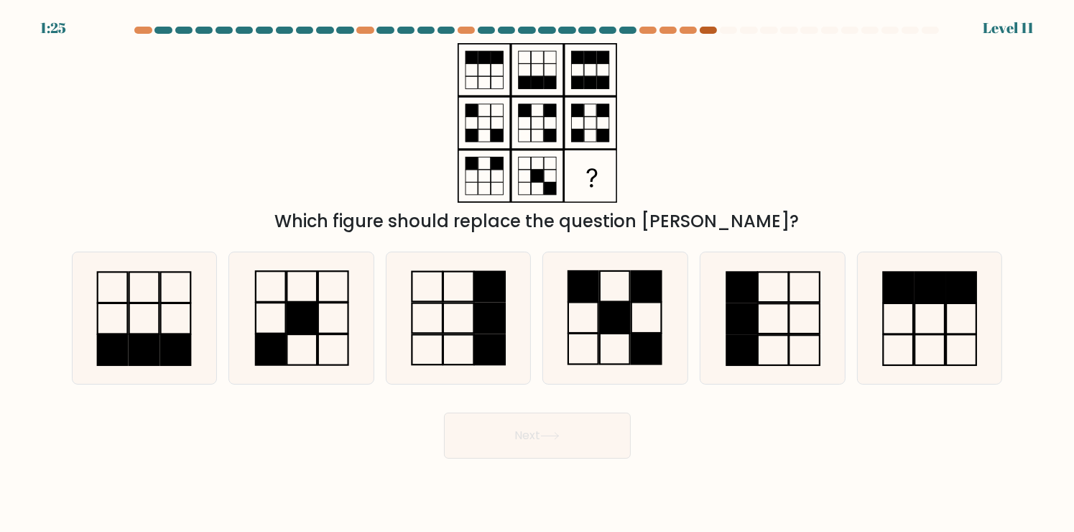
click at [712, 32] on div at bounding box center [708, 30] width 17 height 7
click at [310, 351] on icon at bounding box center [302, 318] width 132 height 132
click at [538, 273] on input "b." at bounding box center [538, 269] width 1 height 7
radio input "true"
click at [584, 433] on button "Next" at bounding box center [537, 436] width 187 height 46
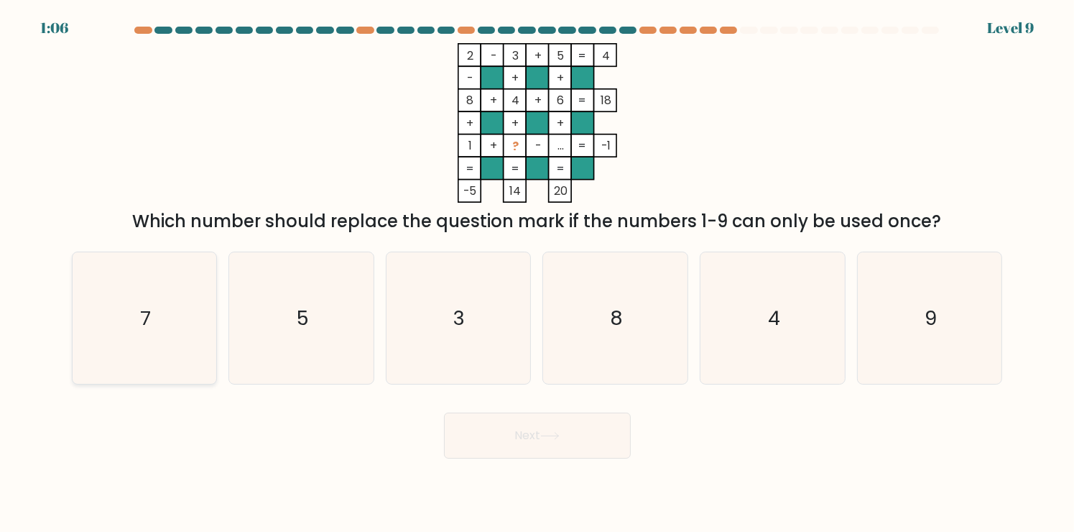
click at [167, 330] on icon "7" at bounding box center [144, 318] width 132 height 132
click at [538, 273] on input "a. 7" at bounding box center [538, 269] width 1 height 7
radio input "true"
click at [568, 446] on button "Next" at bounding box center [537, 436] width 187 height 46
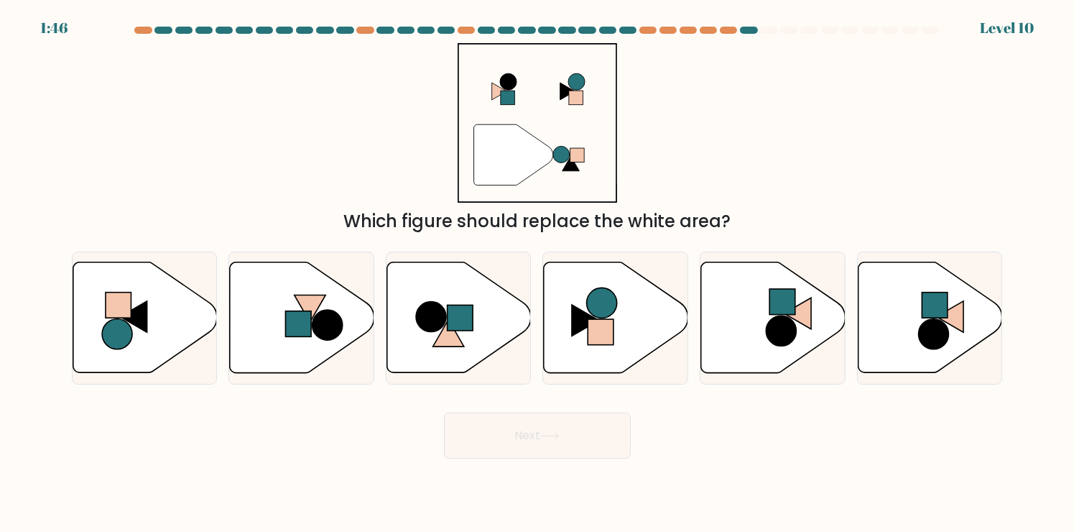
click at [352, 463] on body "1:46 Level 10" at bounding box center [537, 266] width 1074 height 532
click at [418, 321] on circle at bounding box center [431, 317] width 30 height 30
click at [538, 273] on input "c." at bounding box center [538, 269] width 1 height 7
radio input "true"
click at [529, 430] on button "Next" at bounding box center [537, 436] width 187 height 46
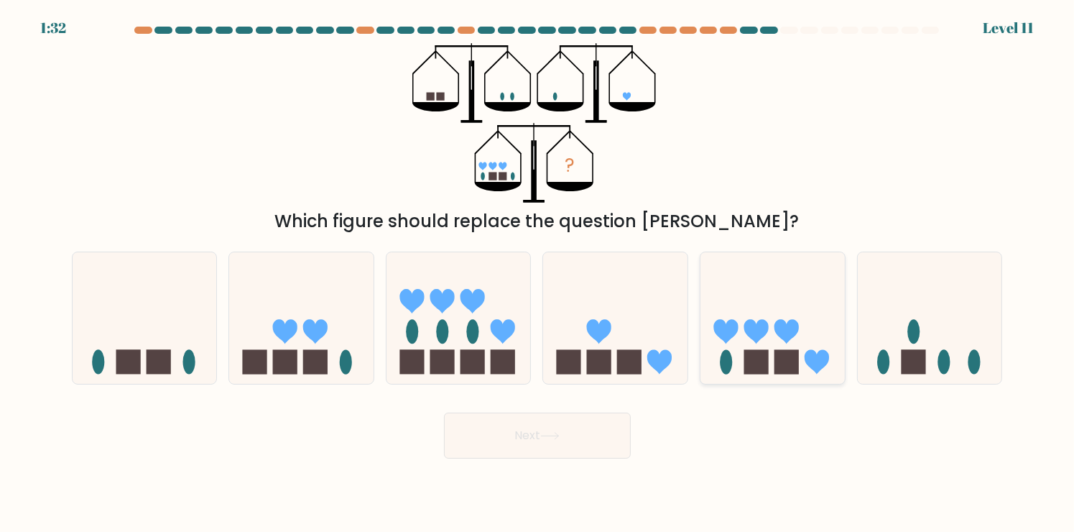
click at [741, 346] on icon at bounding box center [773, 318] width 144 height 119
click at [538, 273] on input "e." at bounding box center [538, 269] width 1 height 7
radio input "true"
click at [578, 434] on button "Next" at bounding box center [537, 436] width 187 height 46
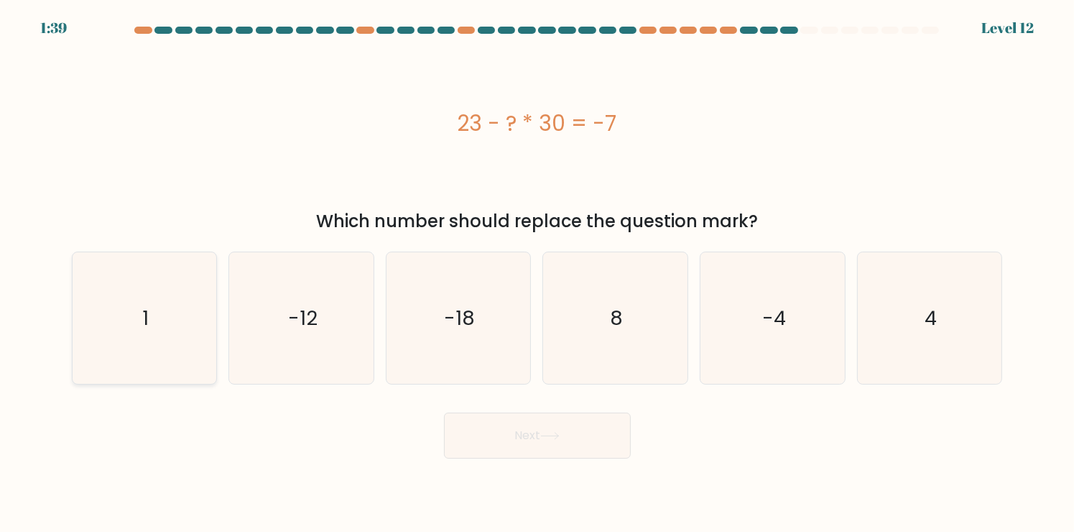
click at [181, 313] on icon "1" at bounding box center [144, 318] width 132 height 132
click at [538, 273] on input "a. 1" at bounding box center [538, 269] width 1 height 7
radio input "true"
click at [349, 436] on div "Next" at bounding box center [537, 430] width 949 height 57
click at [556, 438] on icon at bounding box center [549, 436] width 19 height 8
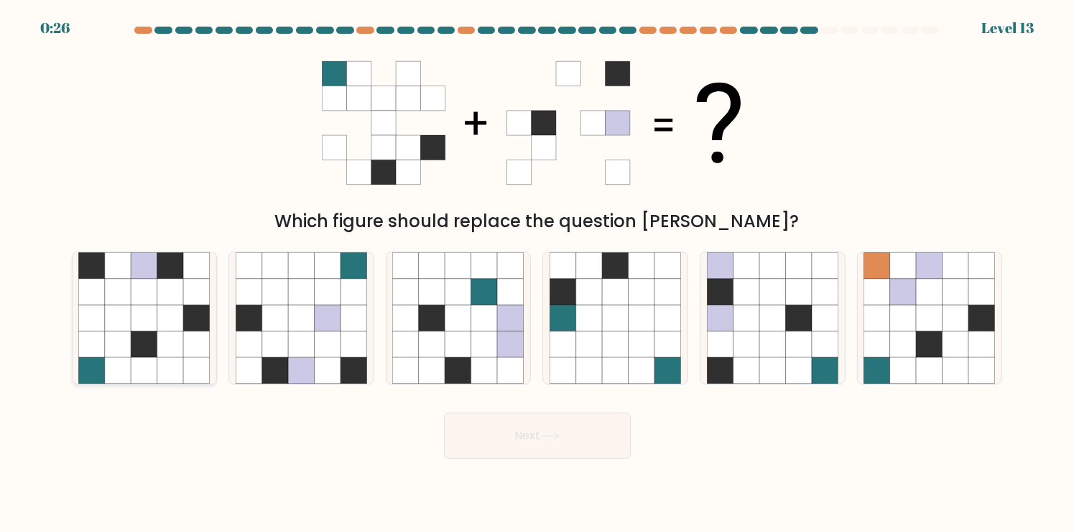
click at [171, 316] on icon at bounding box center [170, 318] width 27 height 27
click at [538, 273] on input "a." at bounding box center [538, 269] width 1 height 7
radio input "true"
click at [590, 443] on button "Next" at bounding box center [537, 436] width 187 height 46
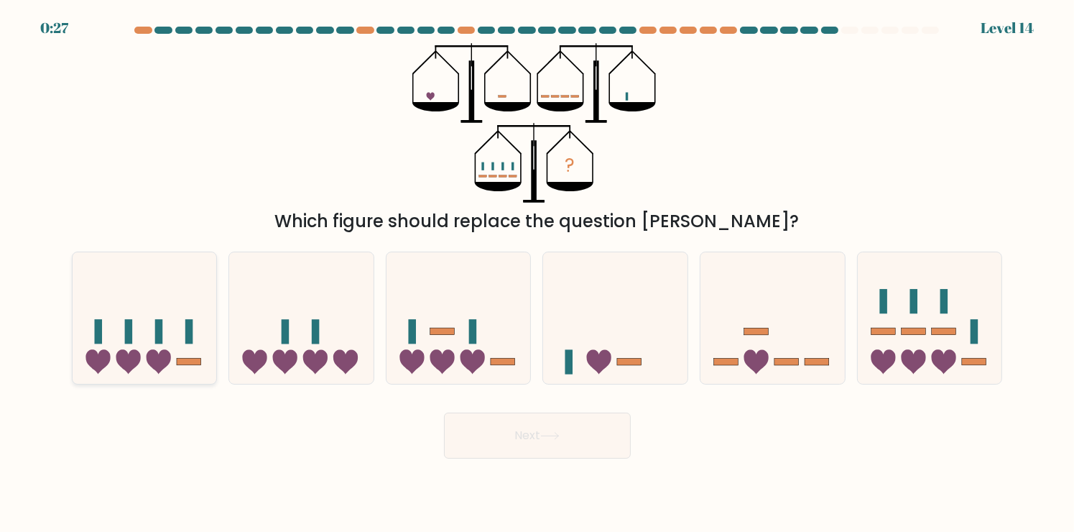
click at [166, 365] on icon at bounding box center [158, 361] width 24 height 24
click at [538, 273] on input "a." at bounding box center [538, 269] width 1 height 7
radio input "true"
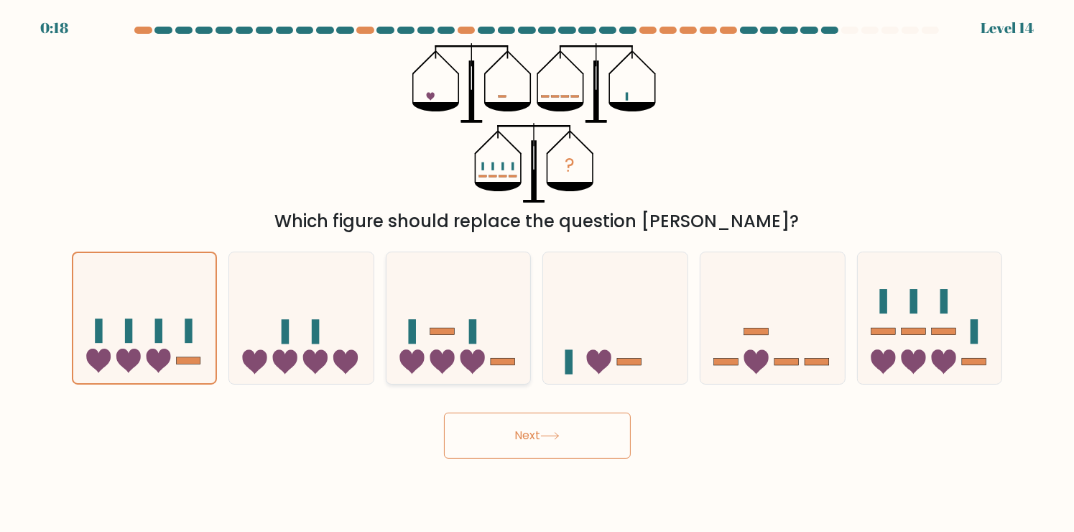
click at [448, 353] on icon at bounding box center [442, 361] width 24 height 24
click at [538, 273] on input "c." at bounding box center [538, 269] width 1 height 7
radio input "true"
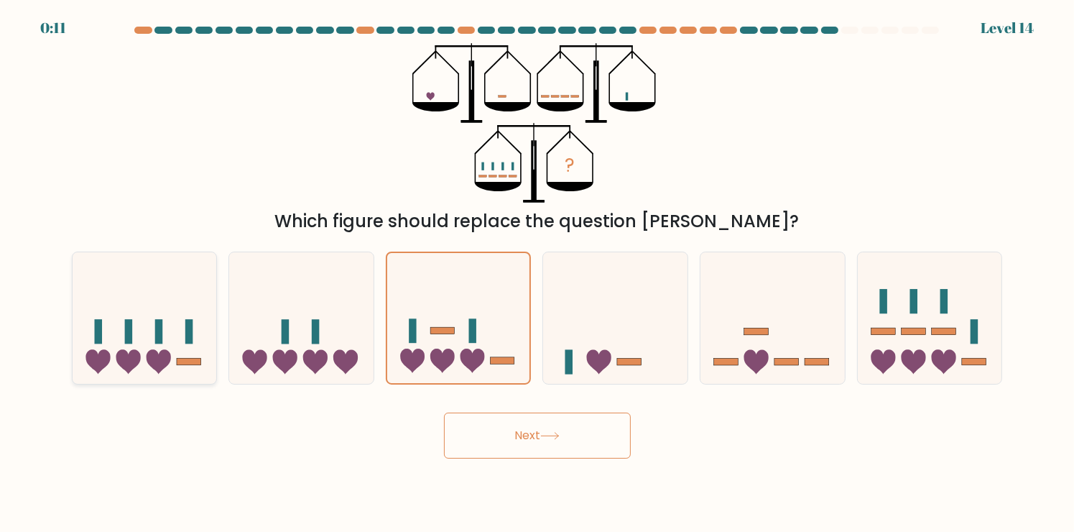
click at [205, 370] on icon at bounding box center [145, 318] width 144 height 119
click at [538, 273] on input "a." at bounding box center [538, 269] width 1 height 7
radio input "true"
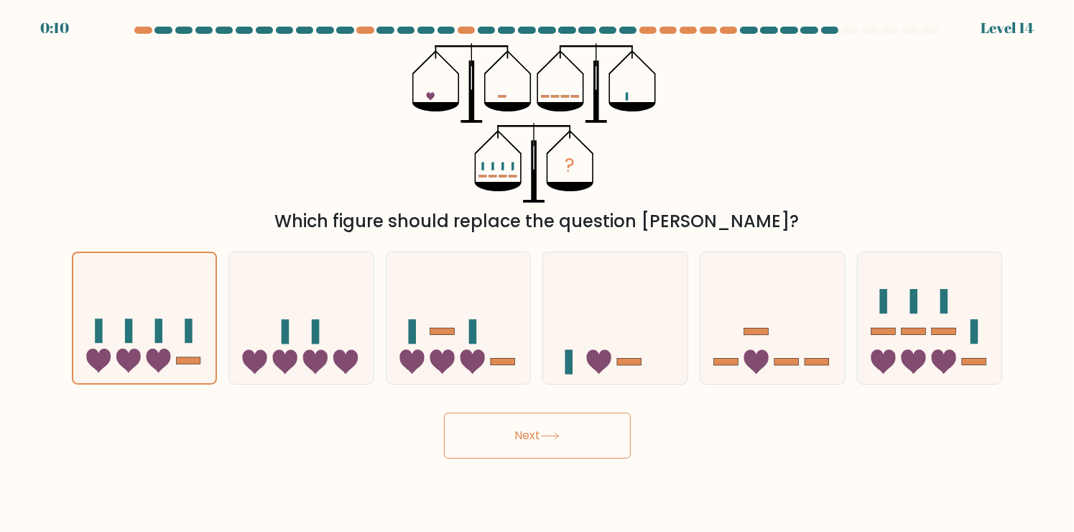
click at [474, 415] on button "Next" at bounding box center [537, 436] width 187 height 46
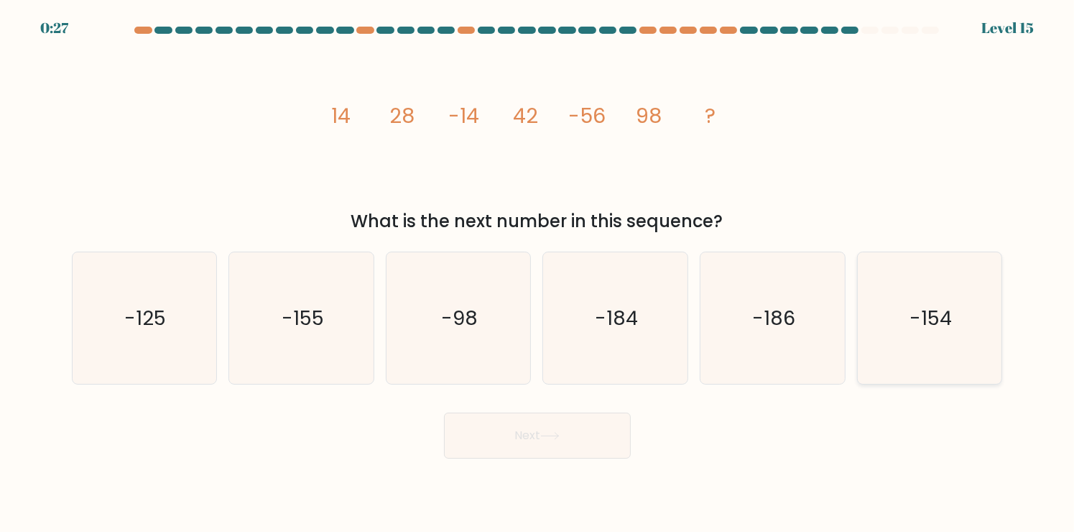
click at [968, 351] on icon "-154" at bounding box center [930, 318] width 132 height 132
click at [538, 273] on input "f. -154" at bounding box center [538, 269] width 1 height 7
radio input "true"
click at [551, 440] on icon at bounding box center [549, 436] width 19 height 8
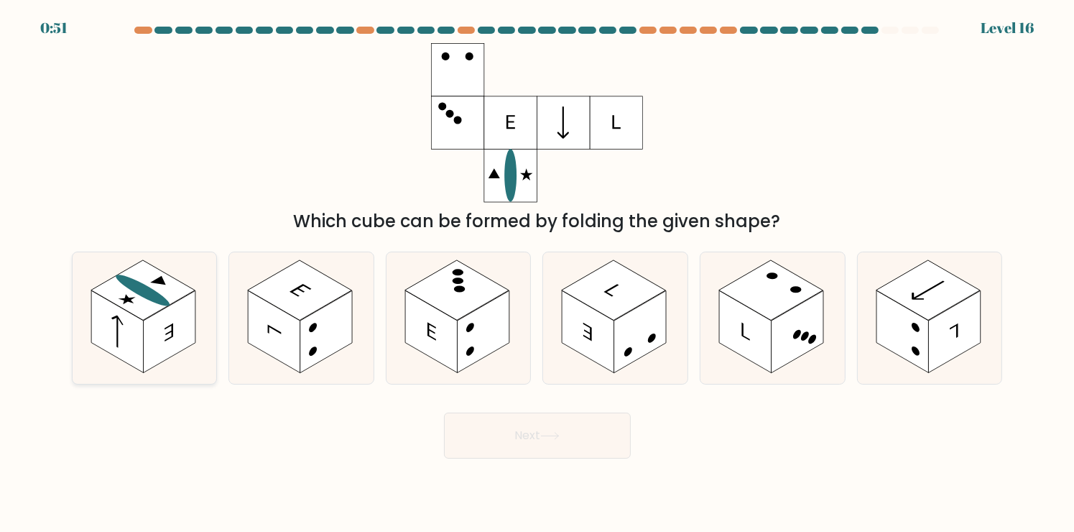
click at [144, 358] on rect at bounding box center [169, 332] width 52 height 83
click at [538, 273] on input "a." at bounding box center [538, 269] width 1 height 7
radio input "true"
click at [543, 435] on button "Next" at bounding box center [537, 436] width 187 height 46
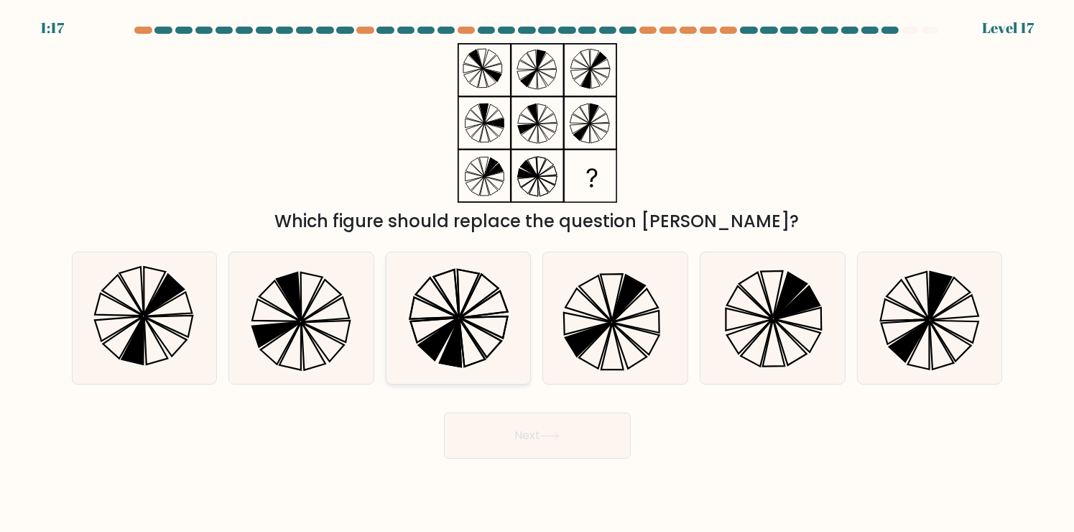
click at [456, 336] on icon at bounding box center [452, 343] width 22 height 48
click at [538, 273] on input "c." at bounding box center [538, 269] width 1 height 7
radio input "true"
click at [573, 437] on button "Next" at bounding box center [537, 436] width 187 height 46
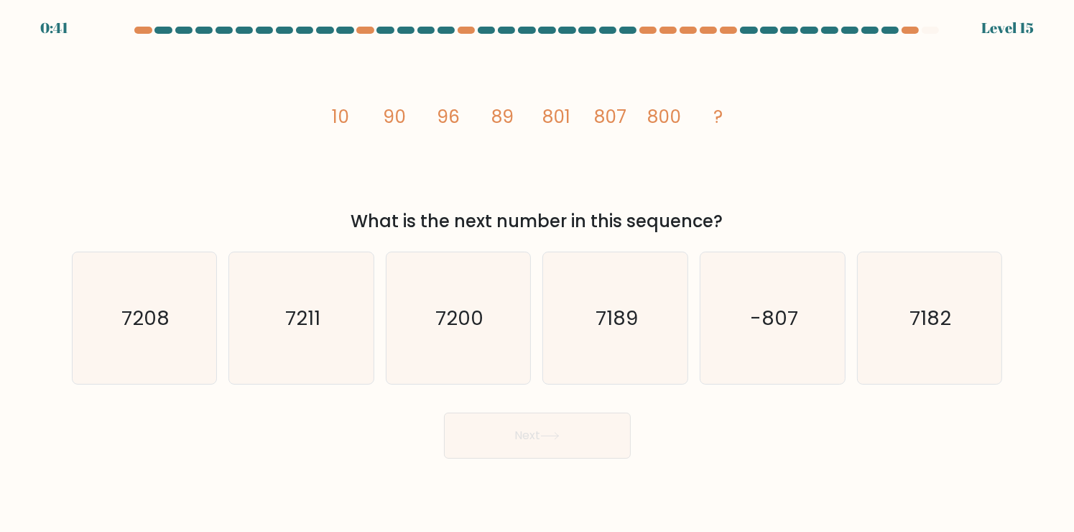
click at [247, 175] on div "image/svg+xml 10 90 96 89 801 807 800 ? What is the next number in this sequenc…" at bounding box center [537, 138] width 949 height 191
click at [439, 336] on icon "7200" at bounding box center [458, 318] width 132 height 132
click at [538, 273] on input "c. 7200" at bounding box center [538, 269] width 1 height 7
radio input "true"
click at [520, 439] on button "Next" at bounding box center [537, 436] width 187 height 46
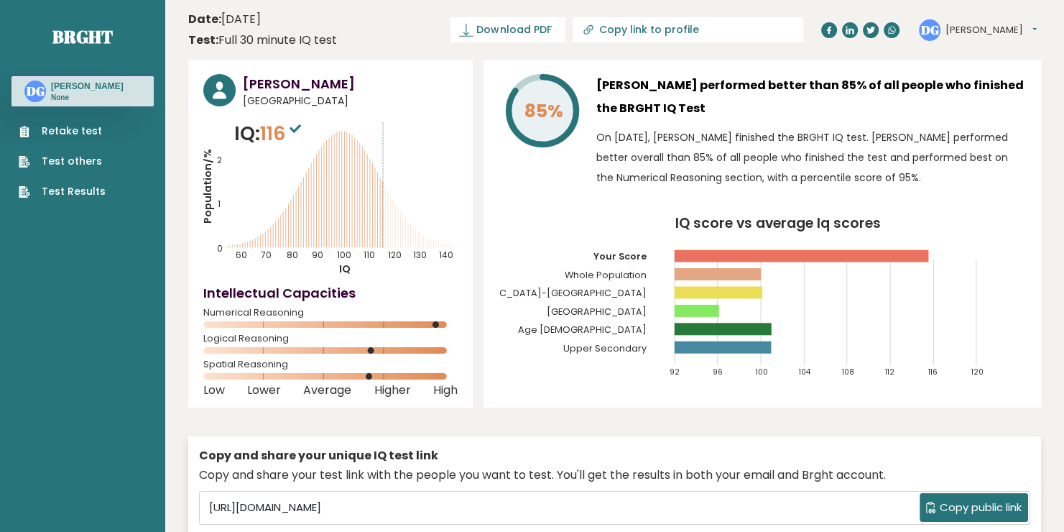
click at [566, 39] on link "Download PDF" at bounding box center [508, 29] width 115 height 25
click at [1013, 22] on div "DG [PERSON_NAME] Dashboard Profile Settings Logout" at bounding box center [980, 30] width 122 height 29
click at [998, 29] on button "[PERSON_NAME]" at bounding box center [991, 30] width 91 height 14
click at [821, 171] on p "On [DATE], [PERSON_NAME] finished the BRGHT IQ test. [PERSON_NAME] performed be…" at bounding box center [811, 157] width 430 height 60
click at [1007, 32] on div "DG Don Alfon Dashboard Profile Settings Logout" at bounding box center [980, 30] width 122 height 29
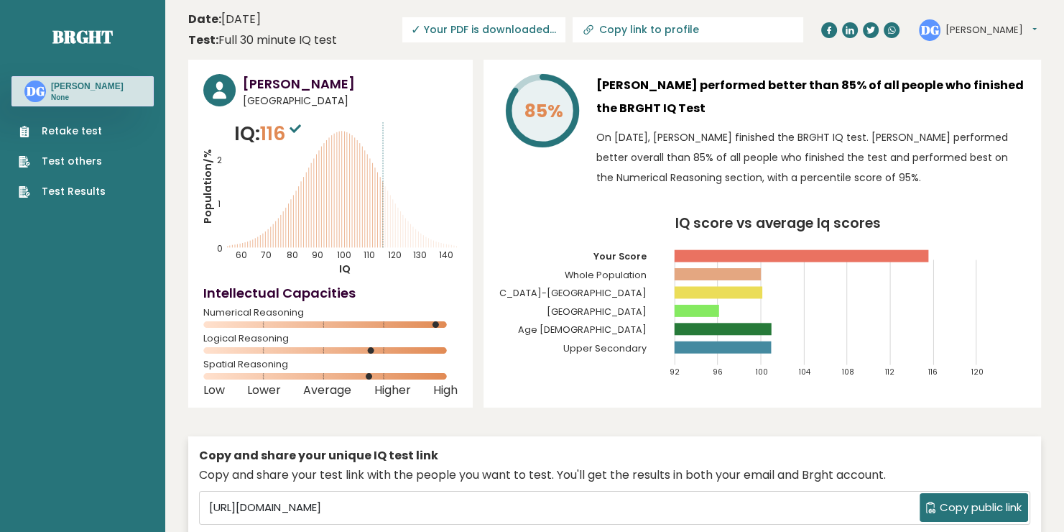
click at [1000, 31] on button "[PERSON_NAME]" at bounding box center [991, 30] width 91 height 14
drag, startPoint x: 73, startPoint y: 183, endPoint x: 80, endPoint y: 196, distance: 15.4
click at [73, 183] on ul "Retake test Test others Test Results" at bounding box center [61, 161] width 101 height 75
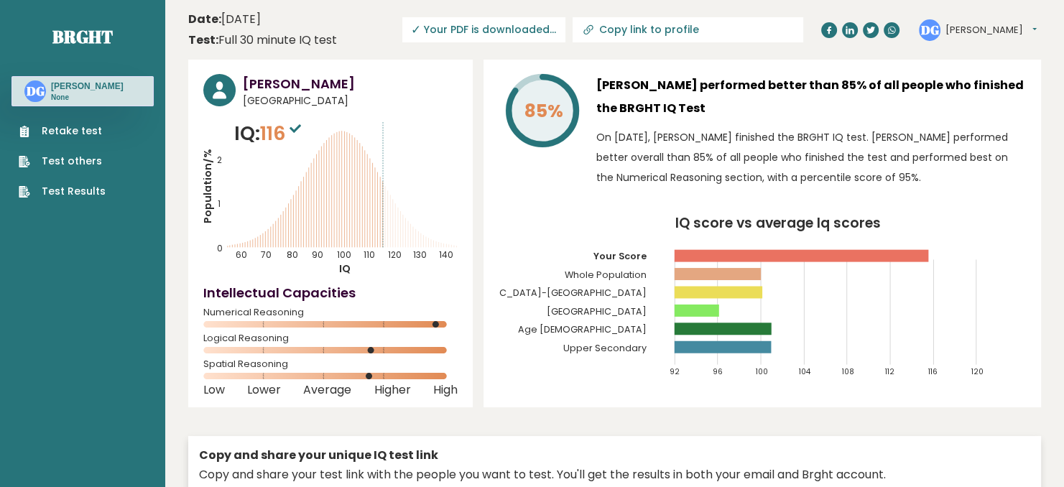
click at [410, 13] on header "Date: September 07, 2025 Test: Full 30 minute IQ test Download PDF Downloading.…" at bounding box center [614, 29] width 853 height 45
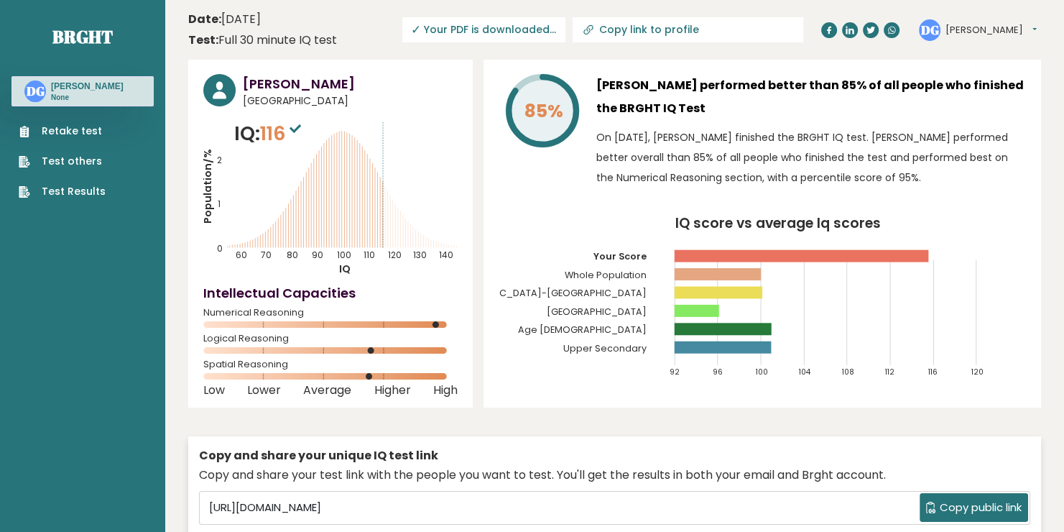
click at [1003, 29] on button "[PERSON_NAME]" at bounding box center [991, 30] width 91 height 14
click at [979, 78] on link "Profile" at bounding box center [982, 73] width 73 height 20
